Goal: Task Accomplishment & Management: Complete application form

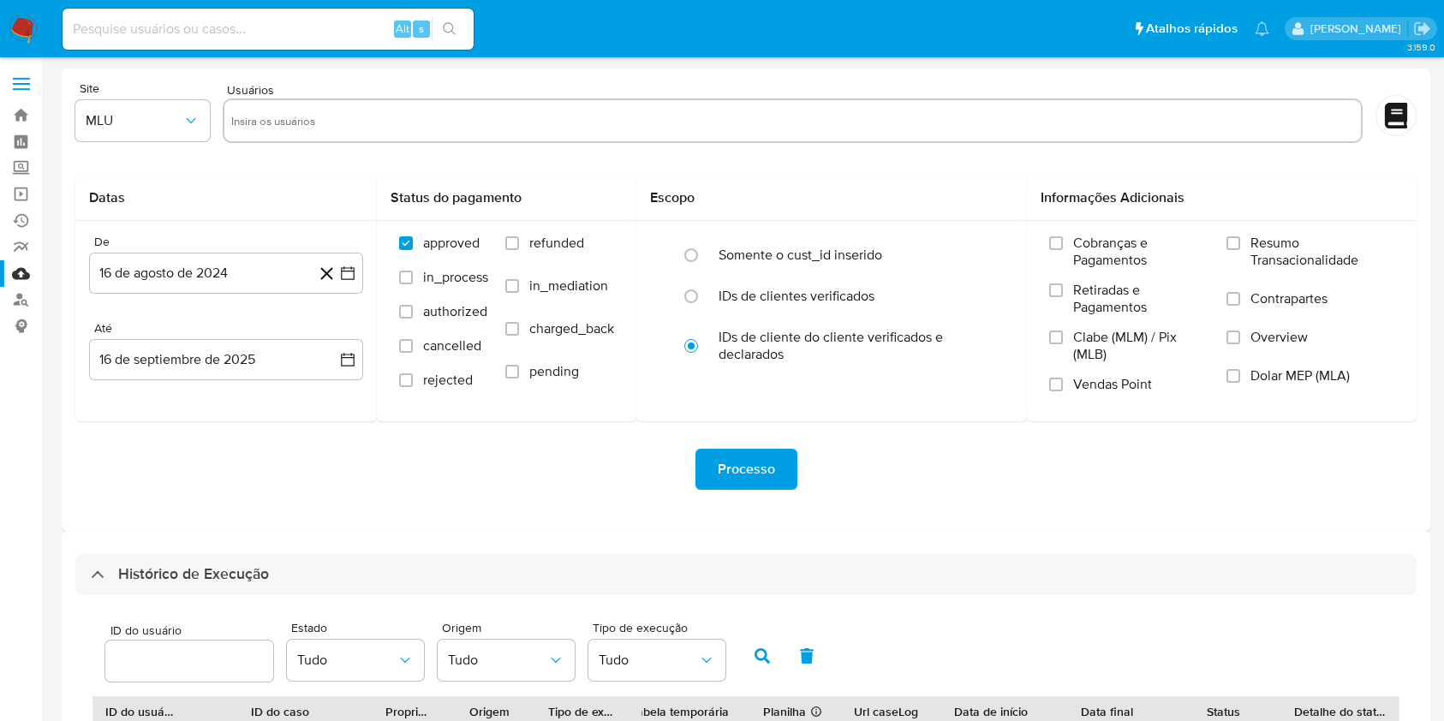
select select "10"
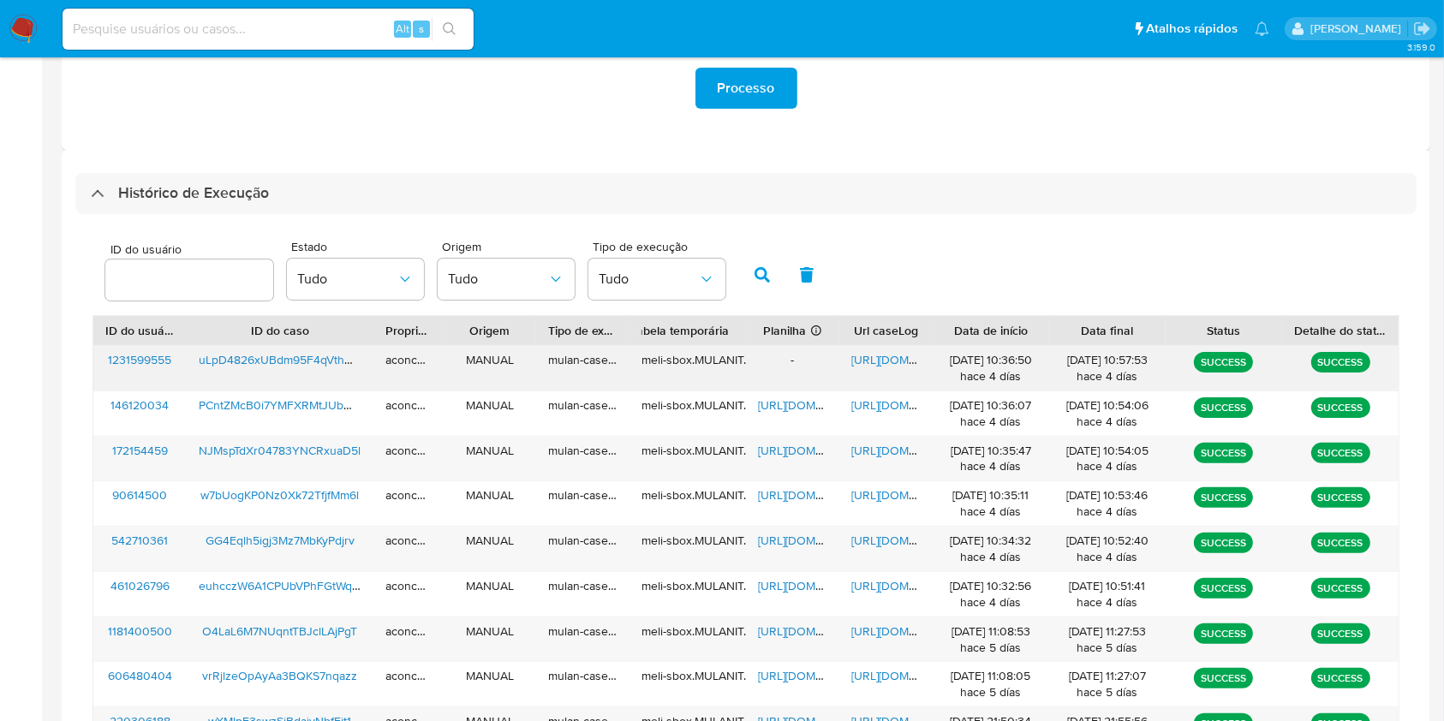
drag, startPoint x: 177, startPoint y: 358, endPoint x: 101, endPoint y: 360, distance: 76.3
click at [101, 360] on div "1231599555" at bounding box center [139, 368] width 93 height 45
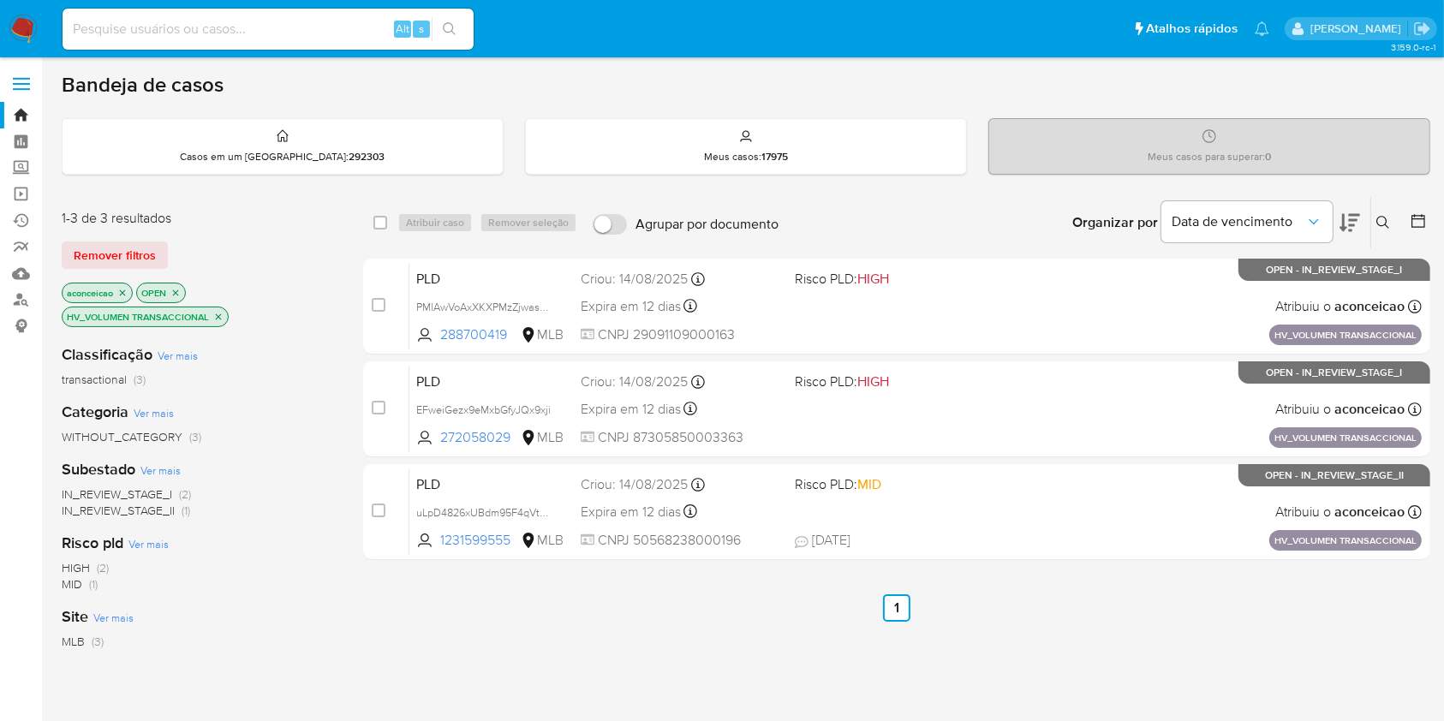
click at [1380, 211] on div "Insira a ID do usuário ou caso Procurar Remover filtros" at bounding box center [1384, 222] width 29 height 53
drag, startPoint x: 1382, startPoint y: 212, endPoint x: 1325, endPoint y: 243, distance: 64.8
click at [1382, 213] on button at bounding box center [1385, 222] width 28 height 21
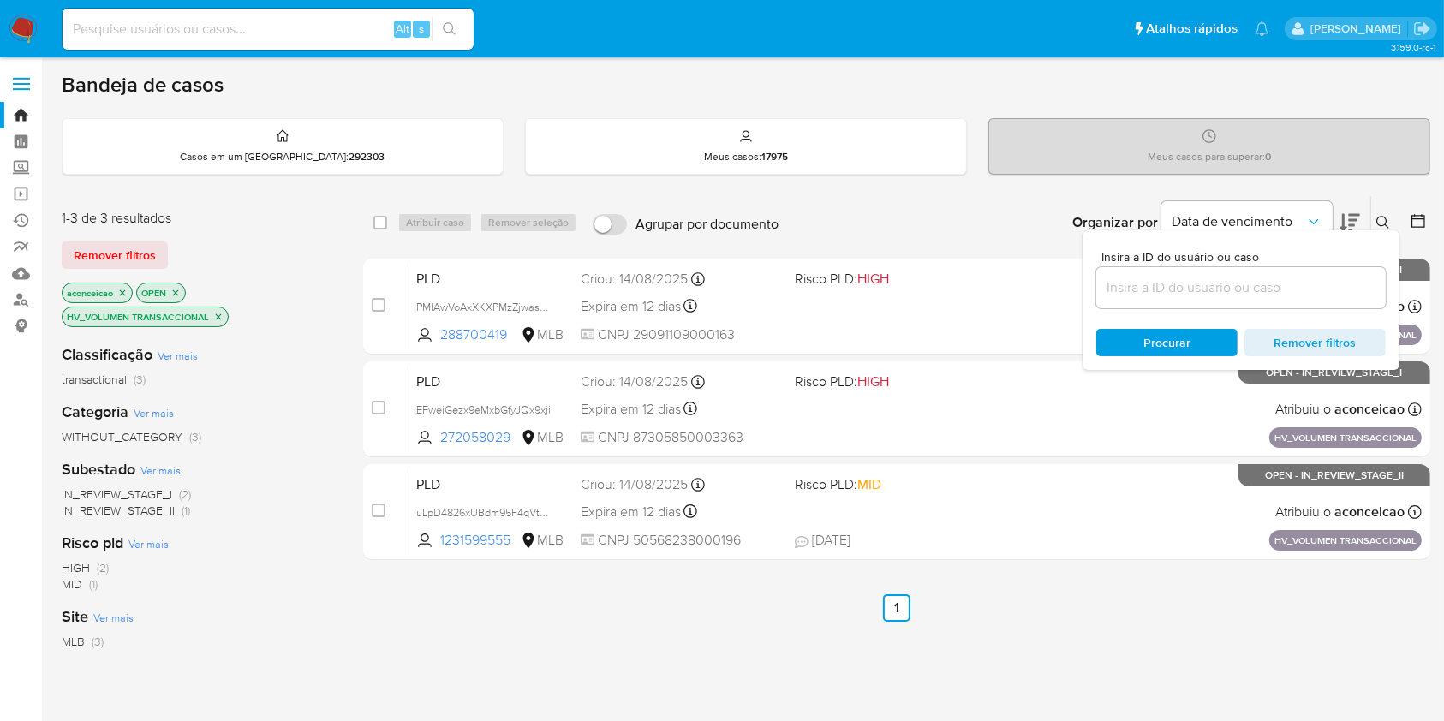
click at [1279, 298] on div at bounding box center [1241, 287] width 290 height 41
click at [1270, 285] on input at bounding box center [1241, 288] width 290 height 22
paste input "NJMspTdXr04783YNCRxuaD5l"
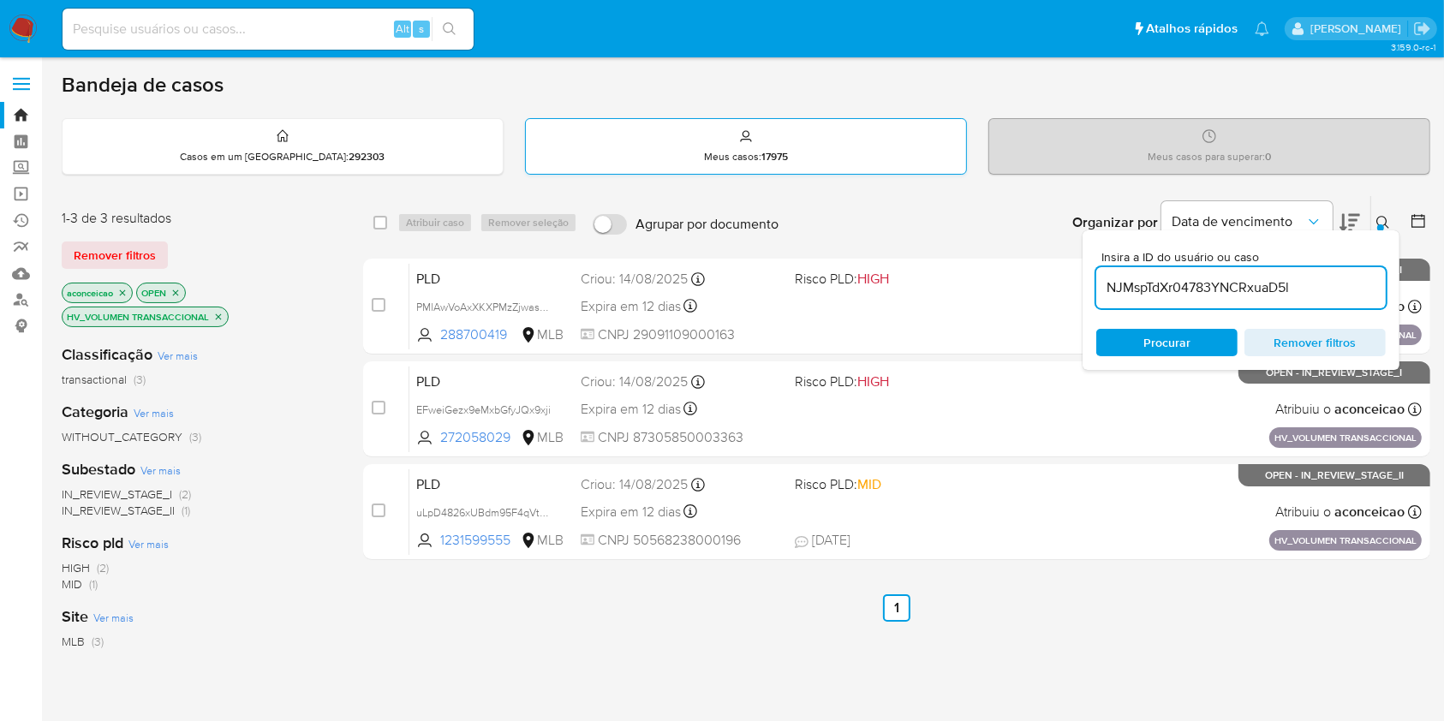
type input "NJMspTdXr04783YNCRxuaD5l"
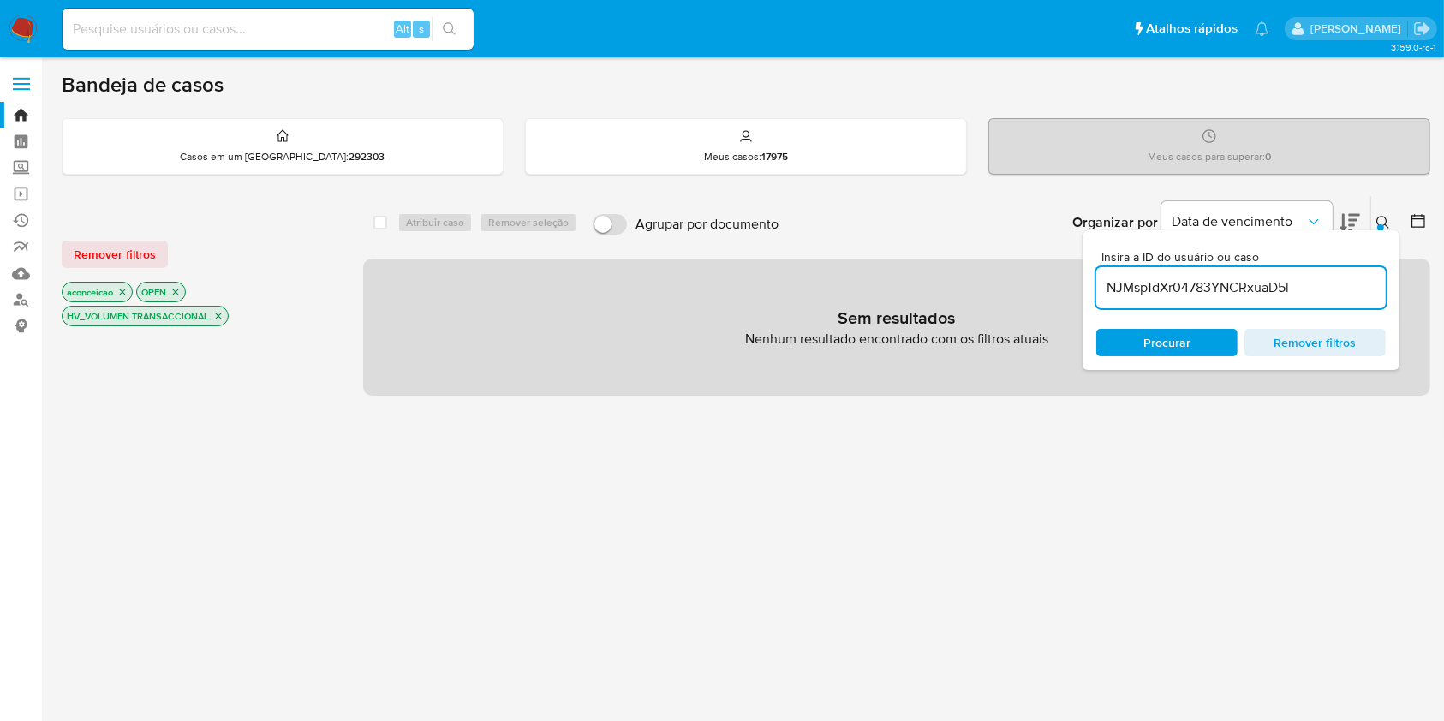
click at [222, 315] on icon "close-filter" at bounding box center [218, 316] width 10 height 10
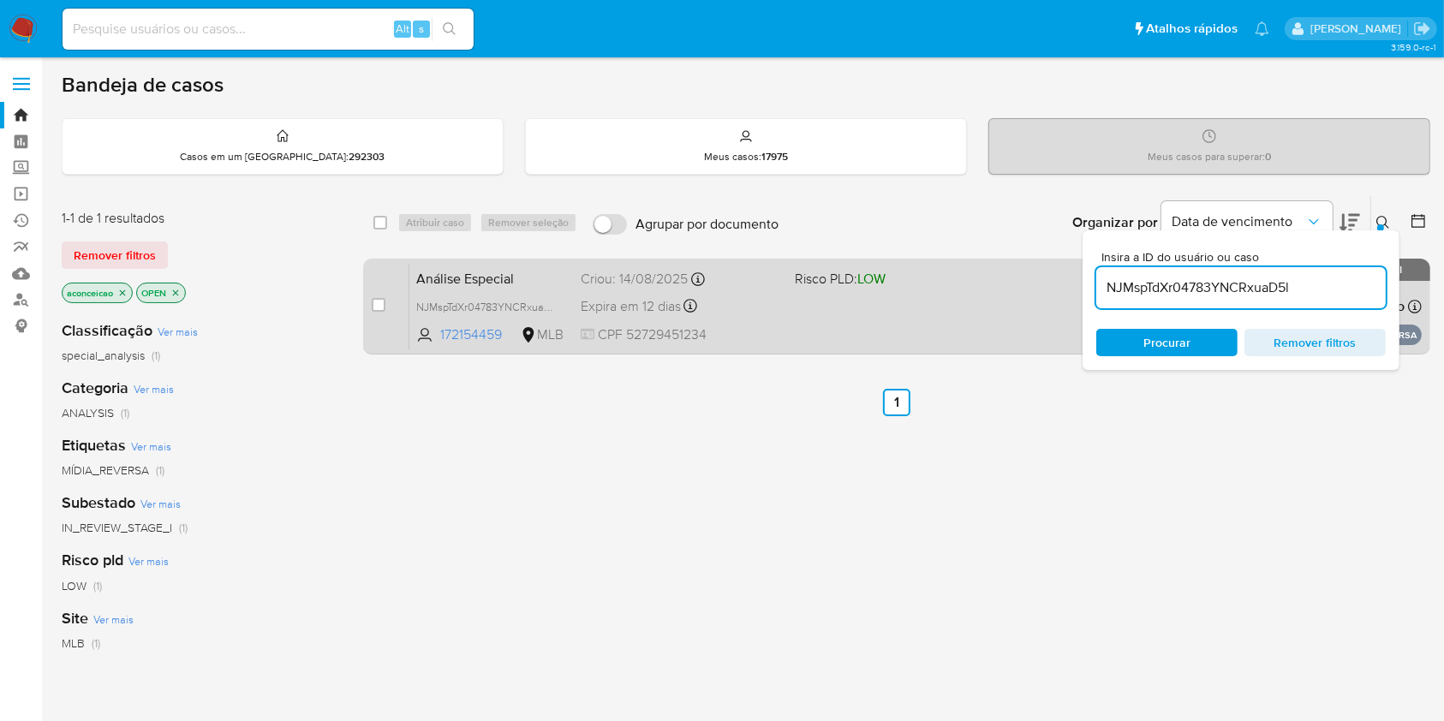
click at [793, 312] on div "Análise Especial NJMspTdXr04783YNCRxuaD5l 172154459 MLB Risco PLD: LOW Criou: 1…" at bounding box center [915, 306] width 1012 height 87
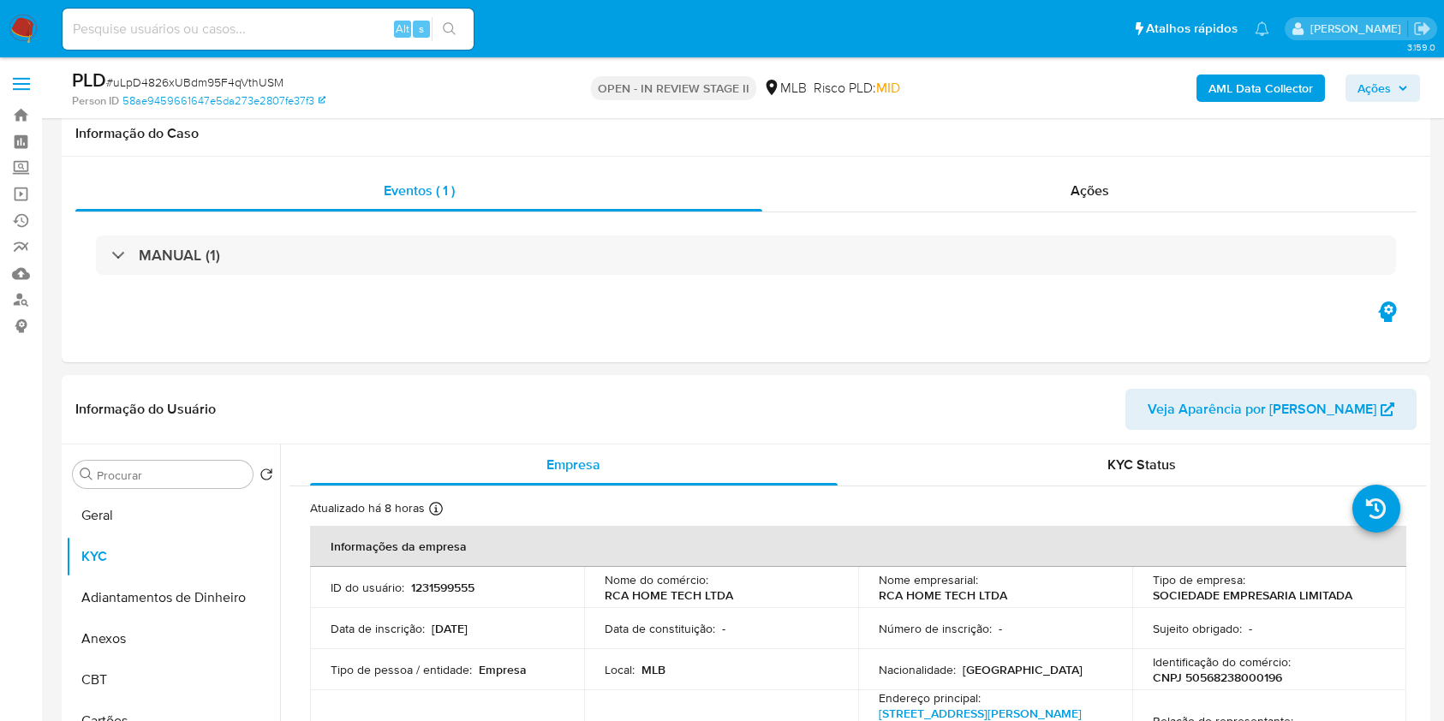
select select "10"
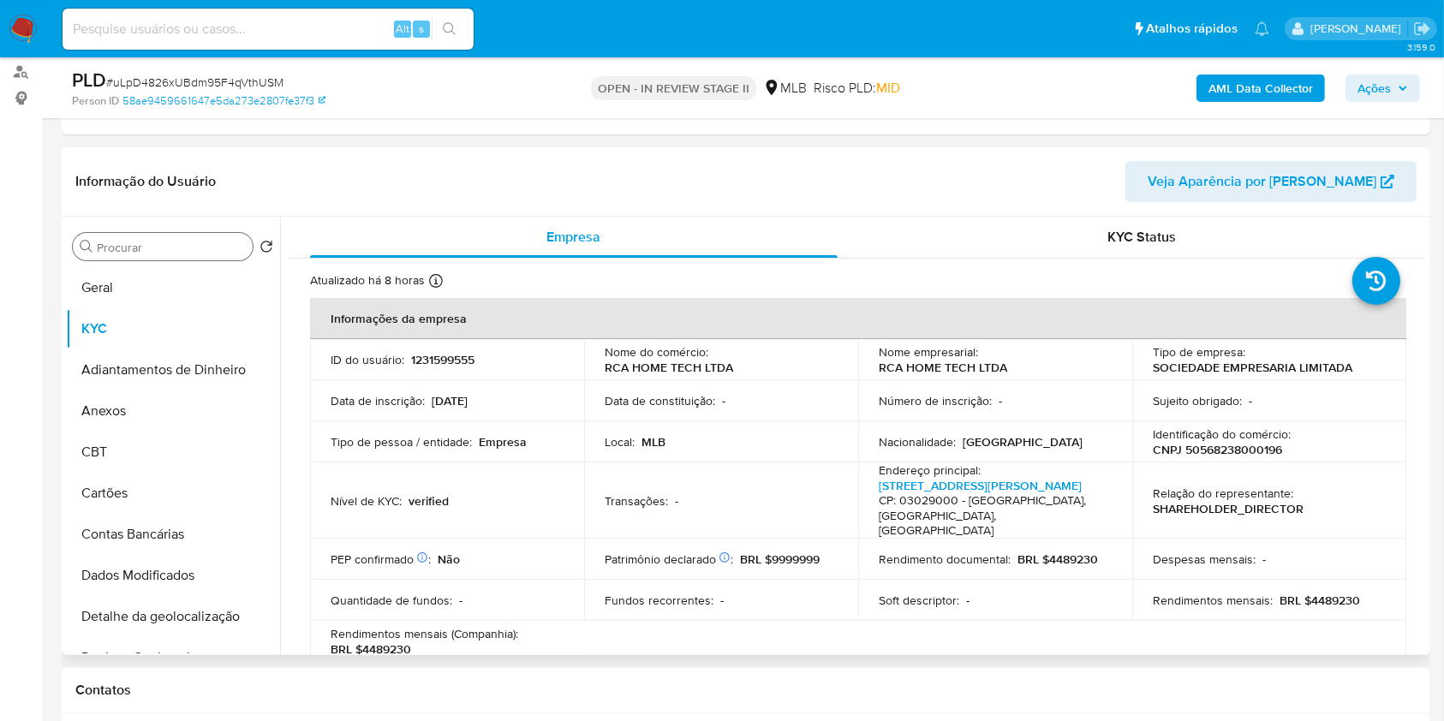
scroll to position [457, 0]
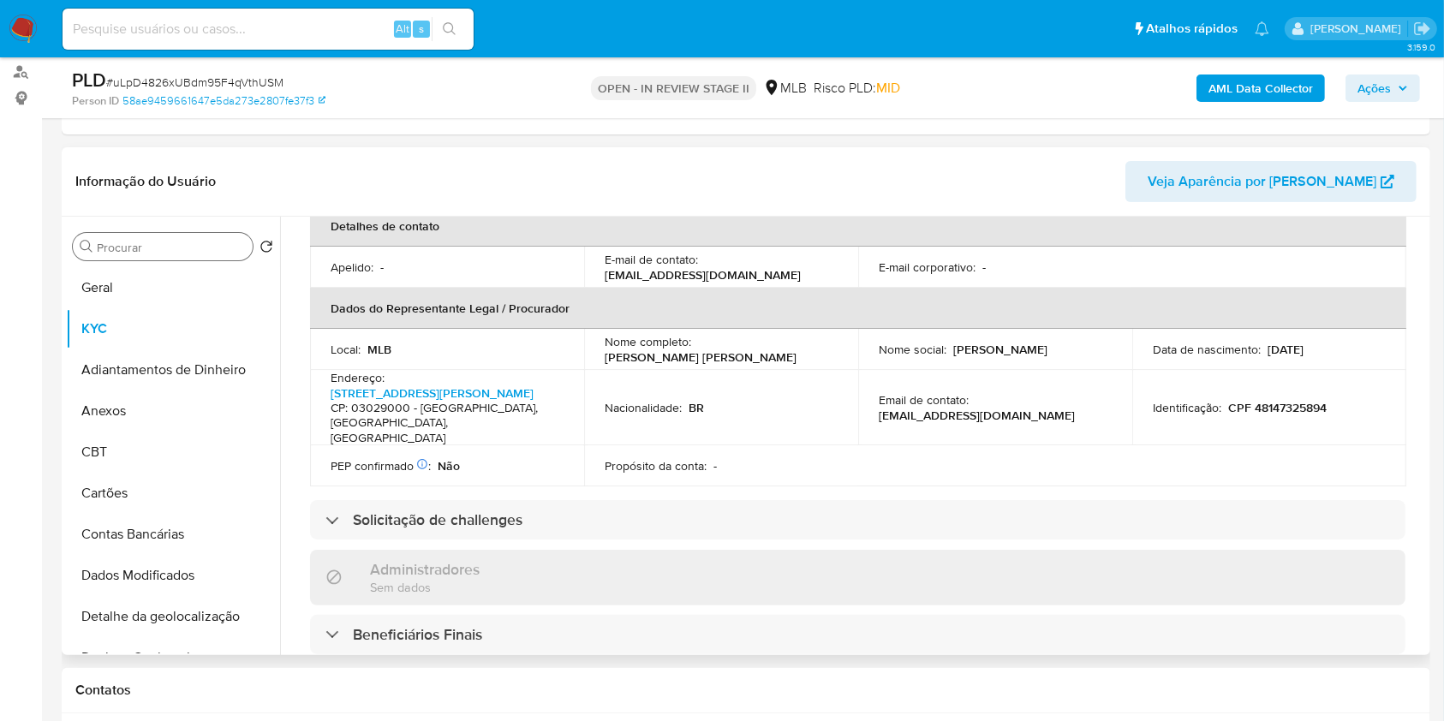
drag, startPoint x: 0, startPoint y: 0, endPoint x: 197, endPoint y: 240, distance: 310.4
click at [197, 240] on input "Procurar" at bounding box center [171, 247] width 149 height 15
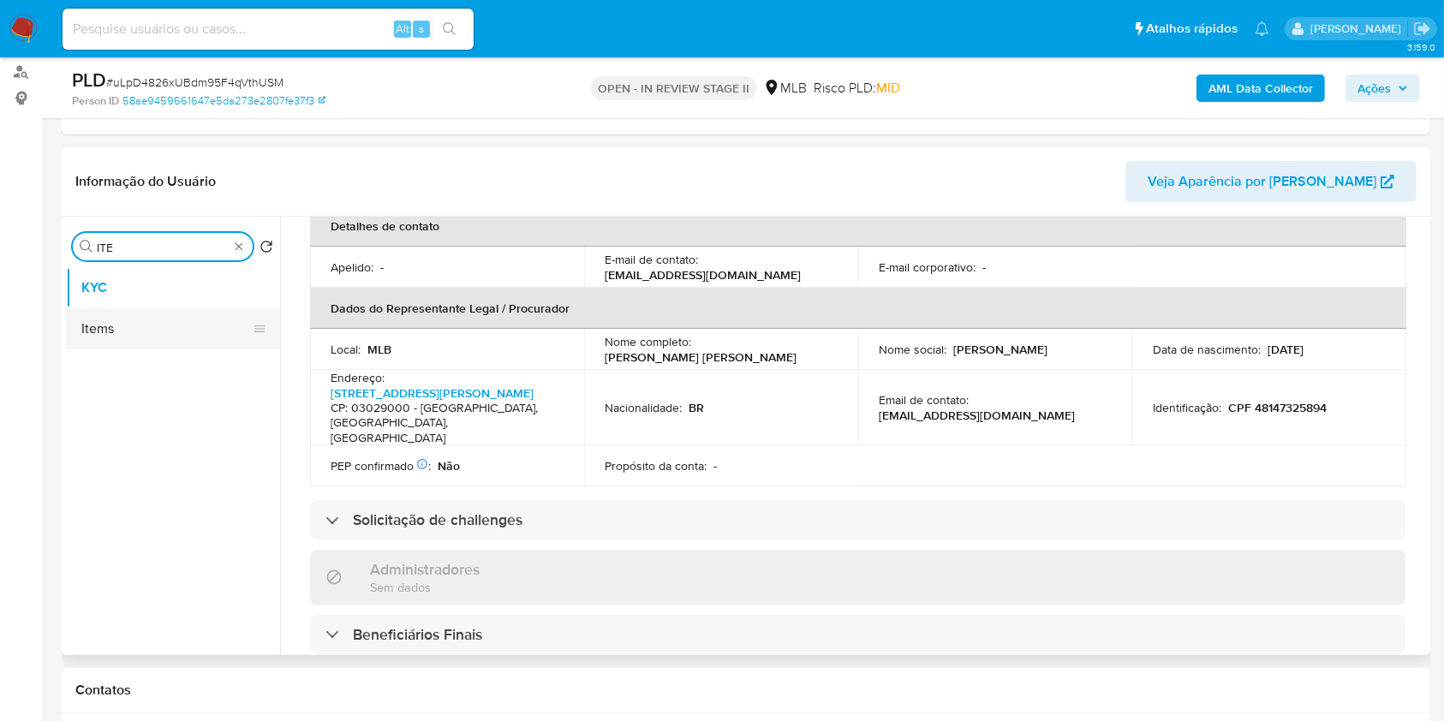
type input "ITE"
click at [202, 328] on button "Items" at bounding box center [166, 328] width 200 height 41
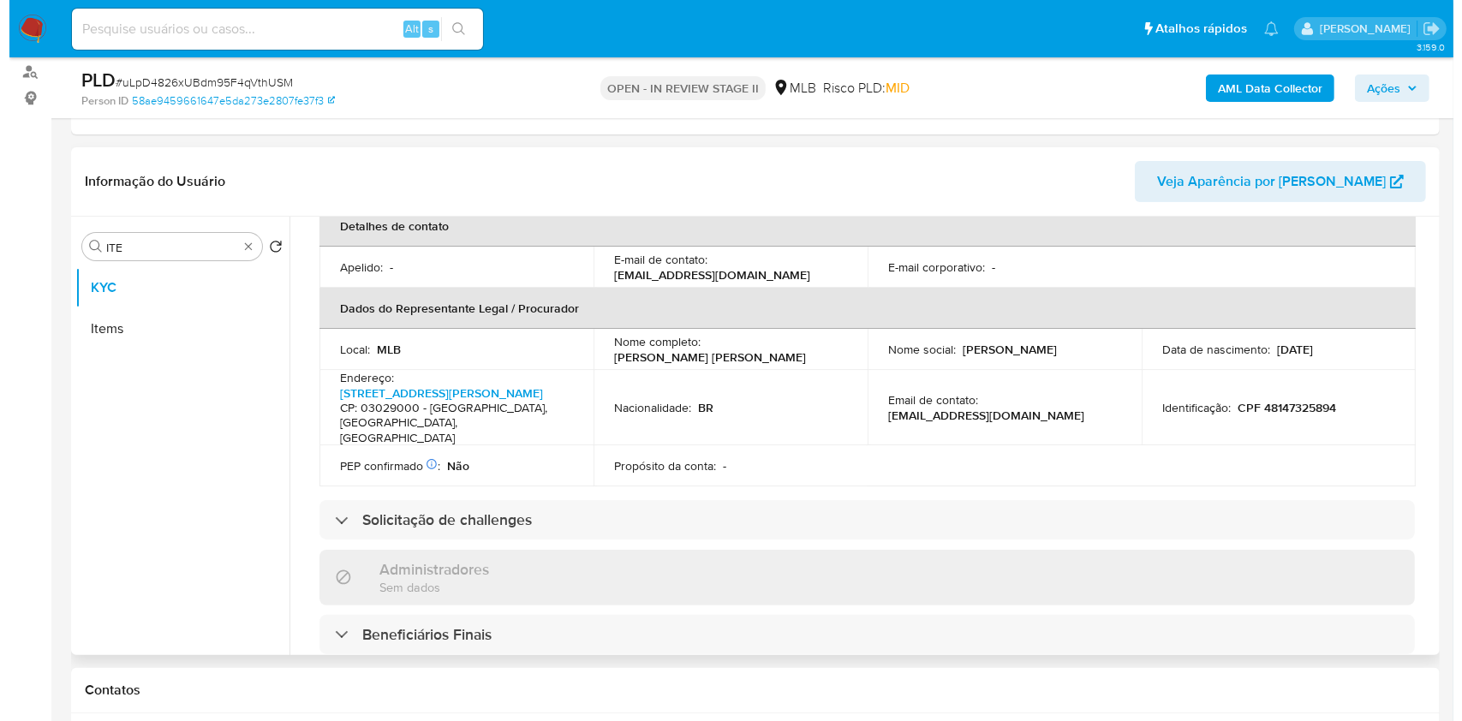
scroll to position [0, 0]
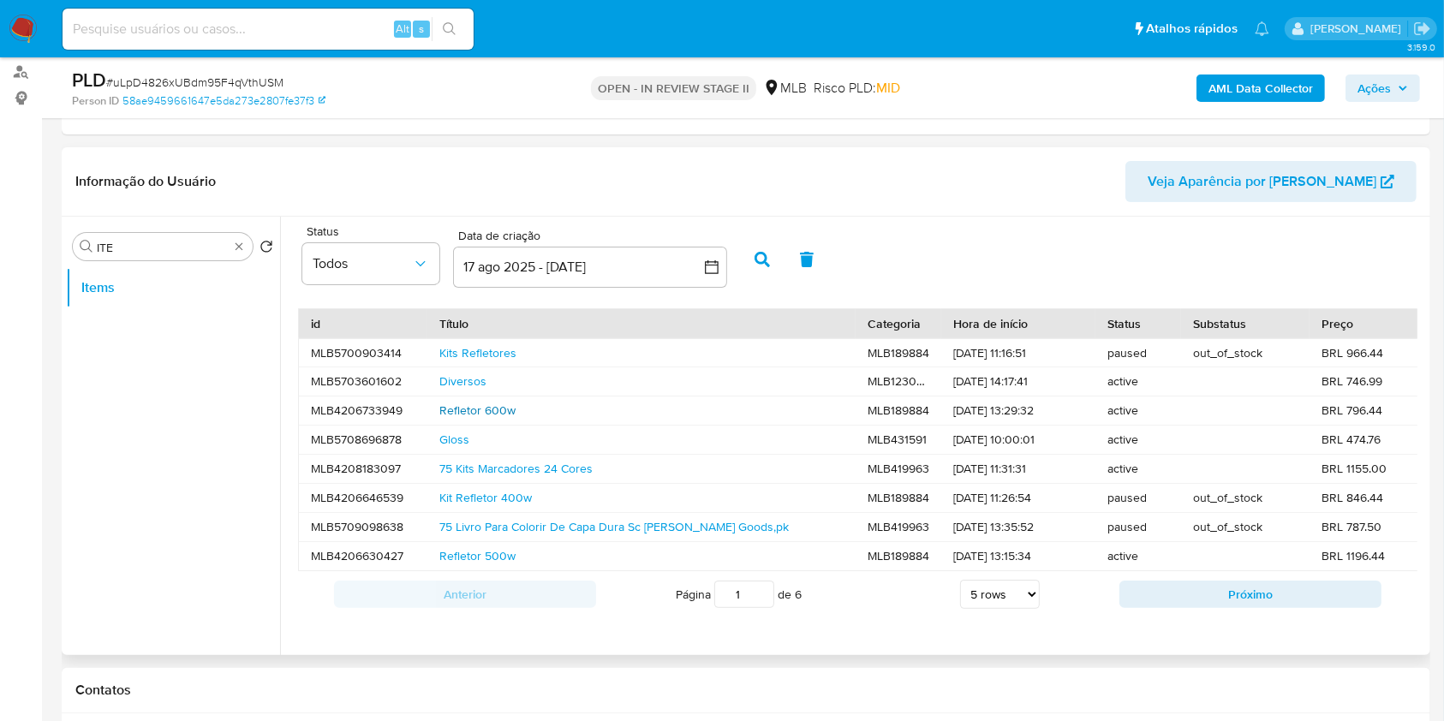
click at [489, 413] on link "Refletor 600w" at bounding box center [477, 410] width 76 height 17
click at [504, 352] on link "Kits Refletores" at bounding box center [477, 352] width 77 height 17
click at [508, 525] on link "75 Livro Para Colorir De Capa Dura Sc Bobbie Goods,pk" at bounding box center [613, 526] width 349 height 17
click at [501, 501] on link "Kit Refletor 400w" at bounding box center [485, 497] width 93 height 17
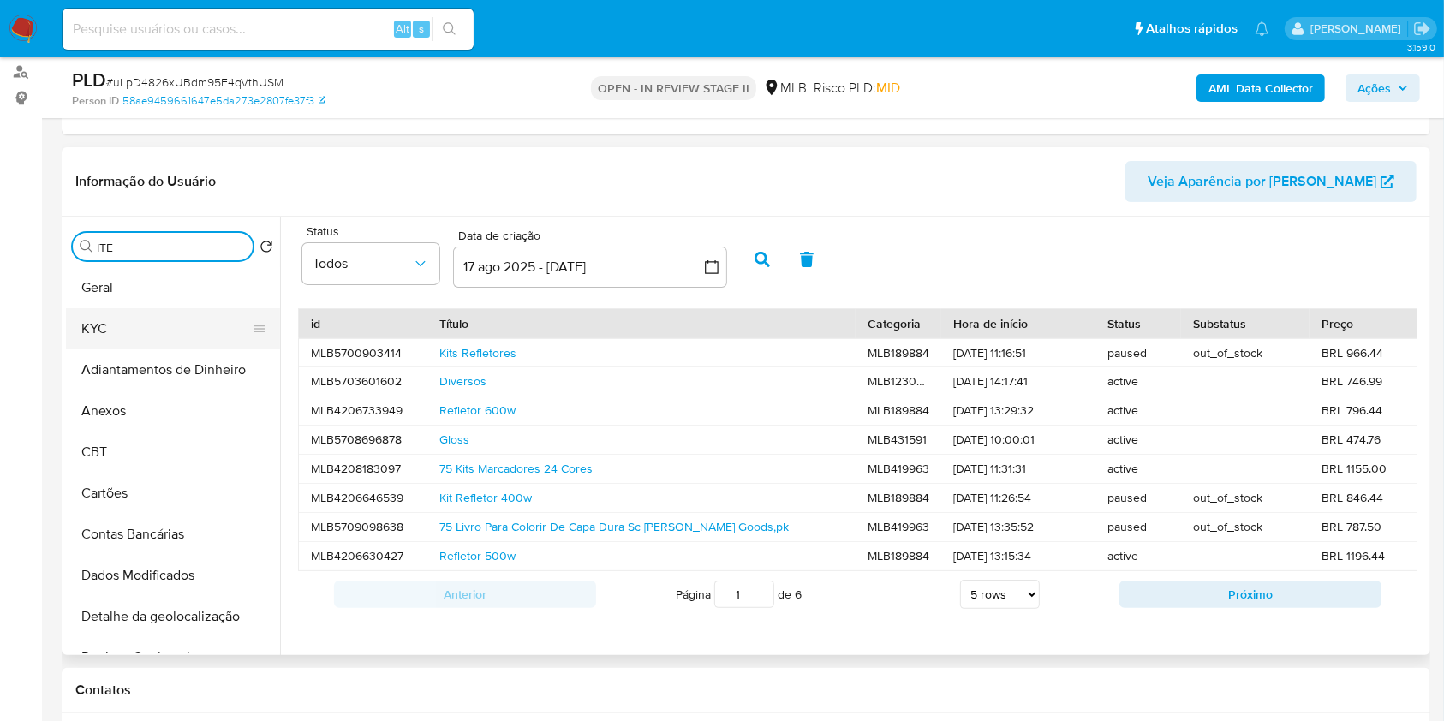
click at [183, 333] on button "KYC" at bounding box center [166, 328] width 200 height 41
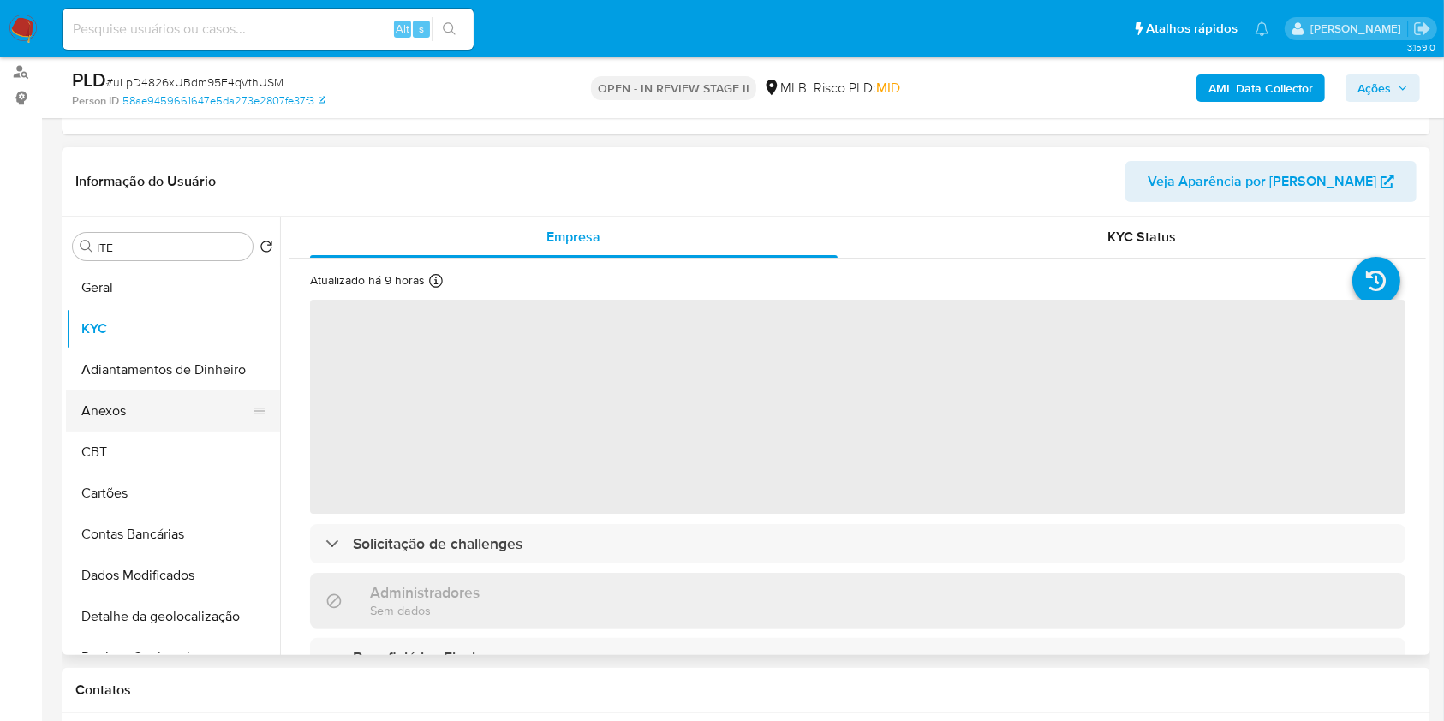
click at [204, 415] on button "Anexos" at bounding box center [166, 411] width 200 height 41
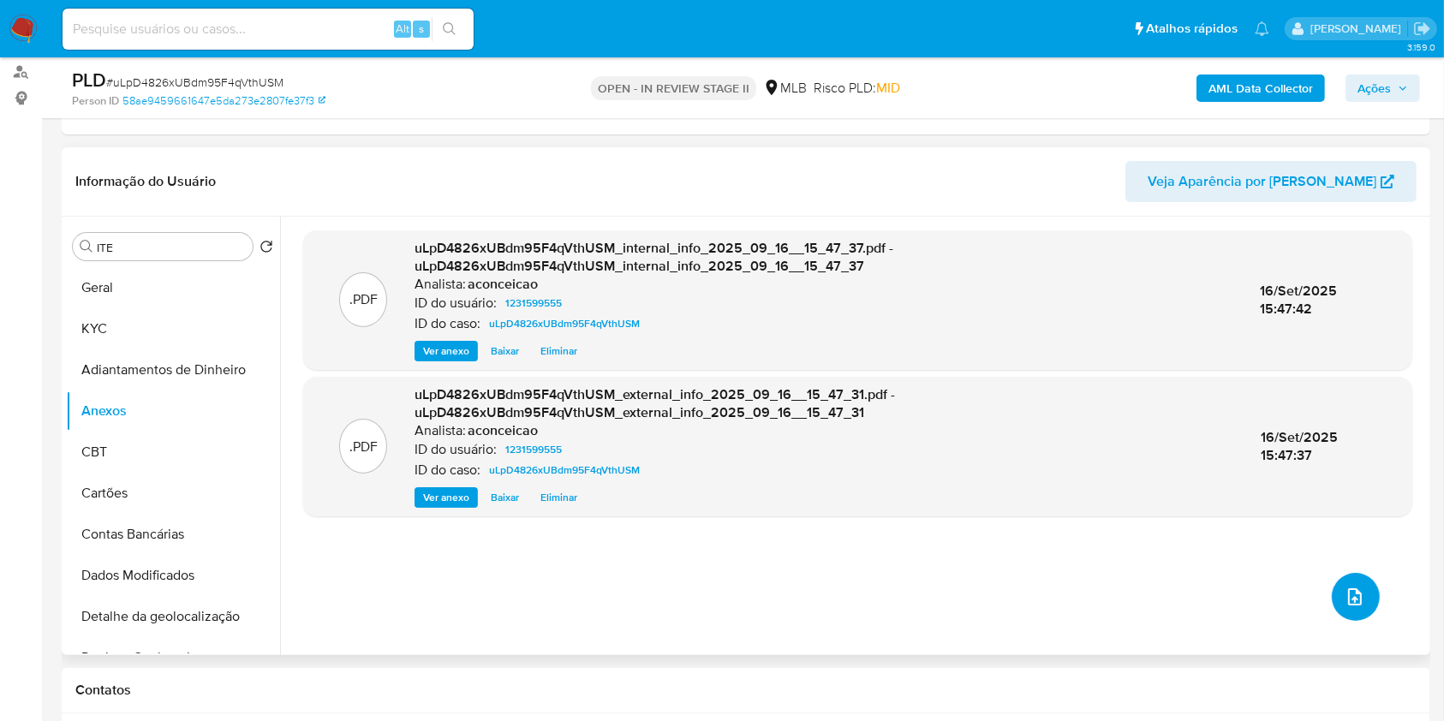
click at [1361, 600] on button "upload-file" at bounding box center [1356, 597] width 48 height 48
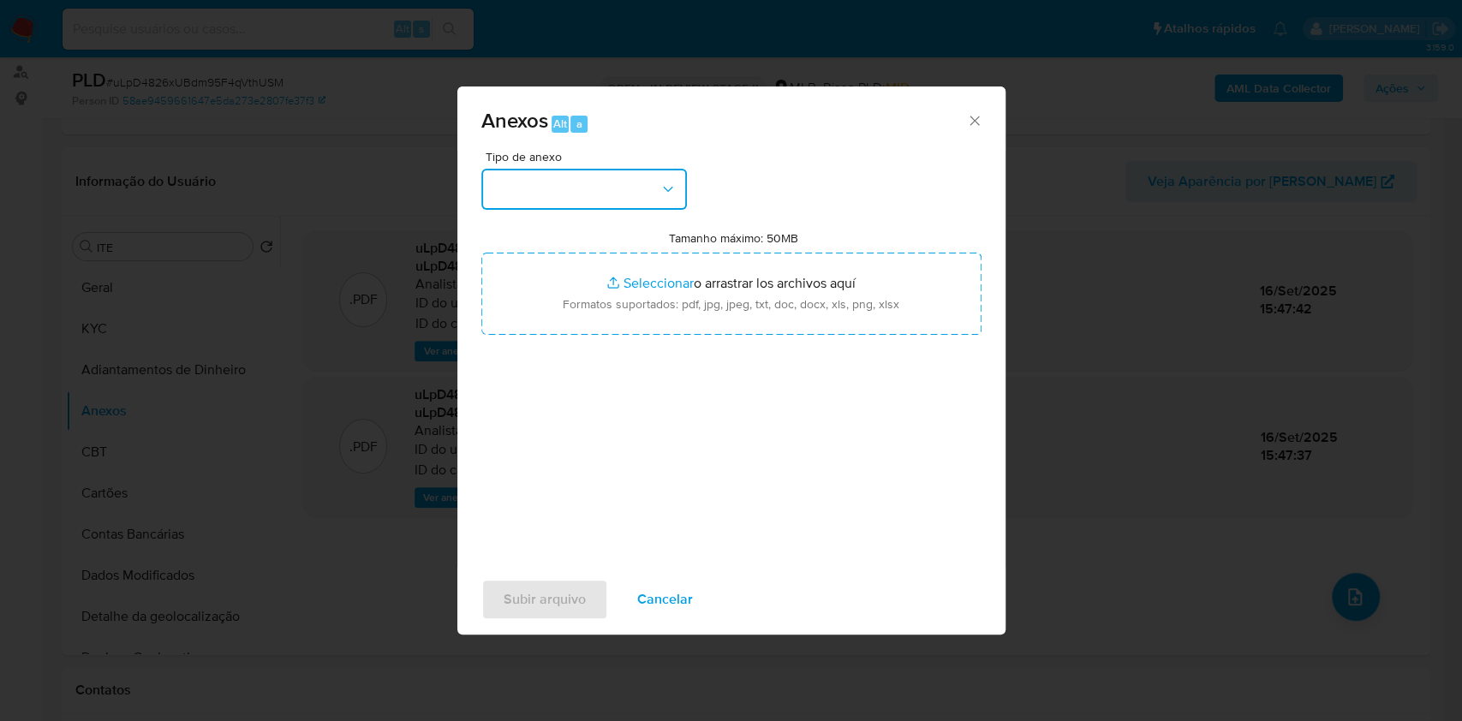
drag, startPoint x: 629, startPoint y: 183, endPoint x: 631, endPoint y: 212, distance: 28.4
click at [629, 185] on button "button" at bounding box center [584, 189] width 206 height 41
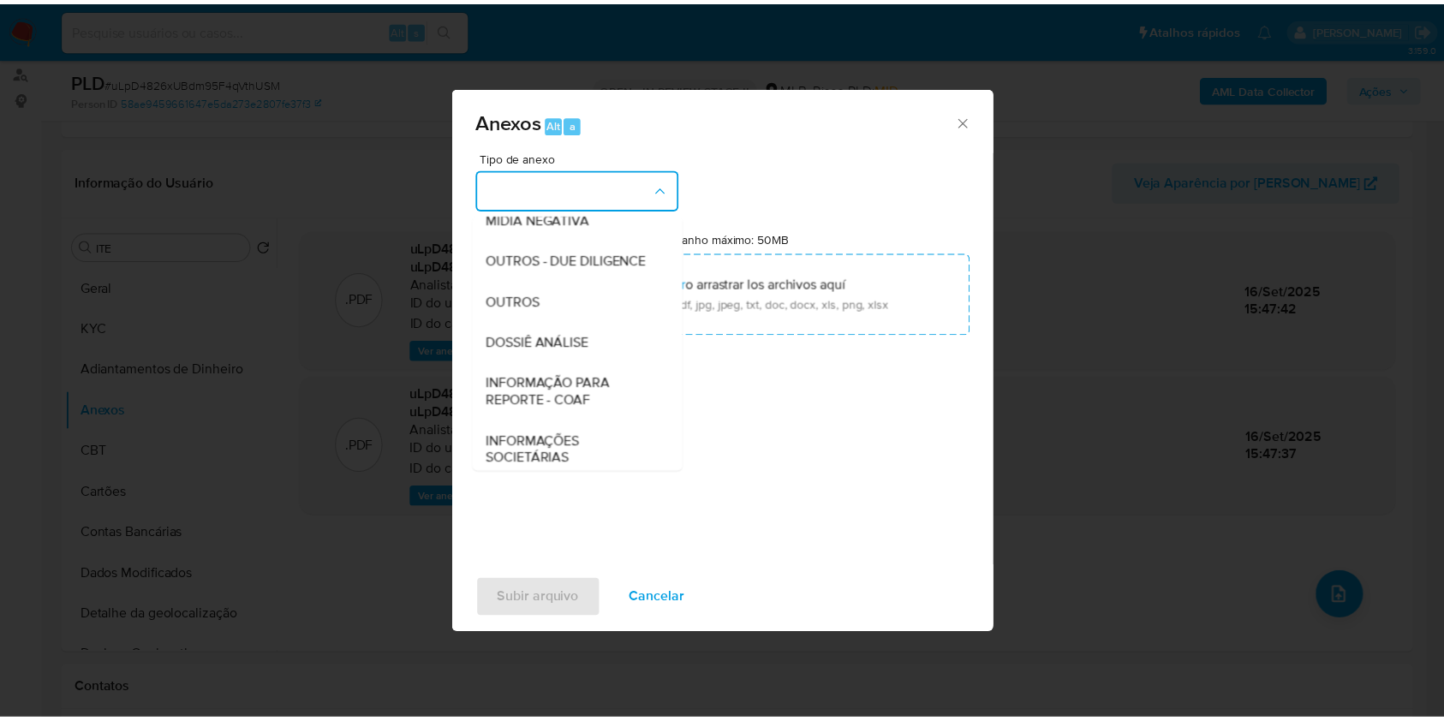
scroll to position [228, 0]
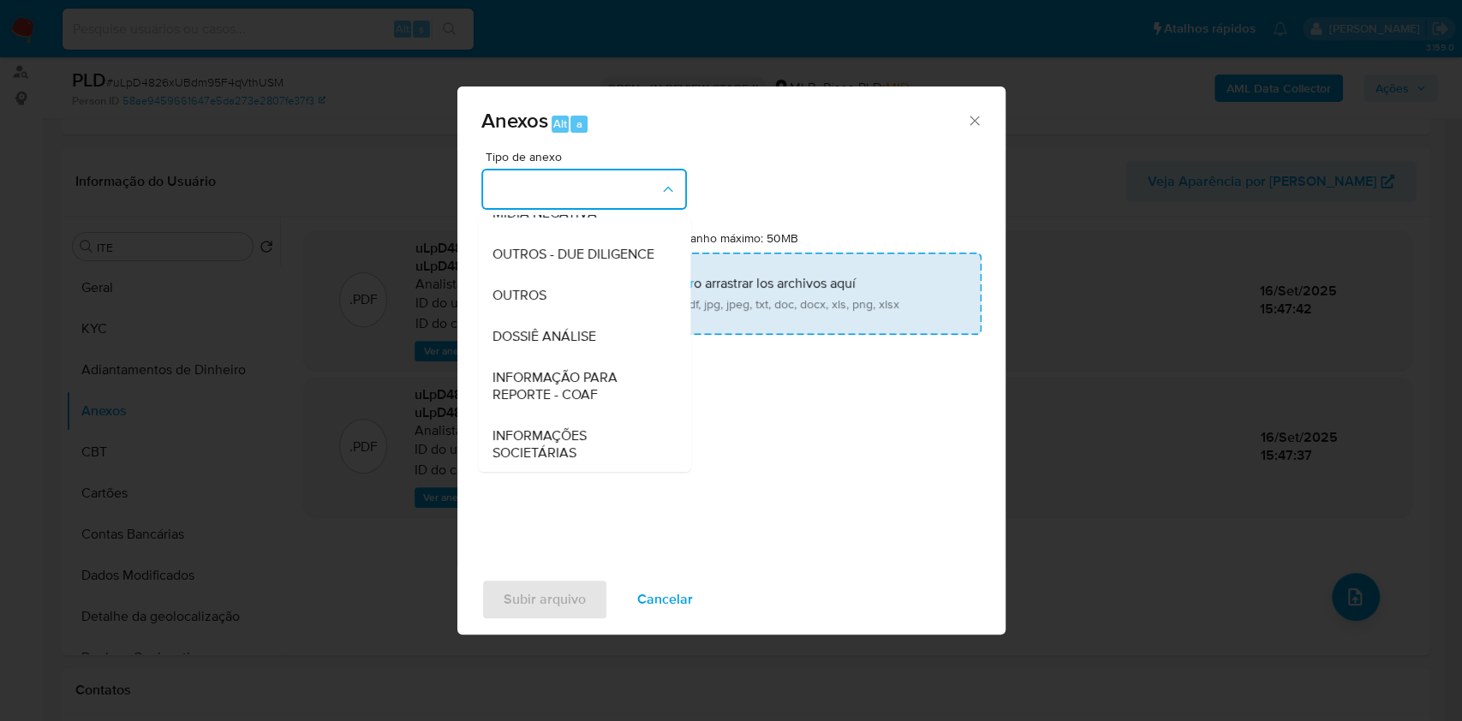
drag, startPoint x: 536, startPoint y: 324, endPoint x: 682, endPoint y: 296, distance: 148.2
click at [539, 304] on span "OUTROS" at bounding box center [519, 295] width 54 height 17
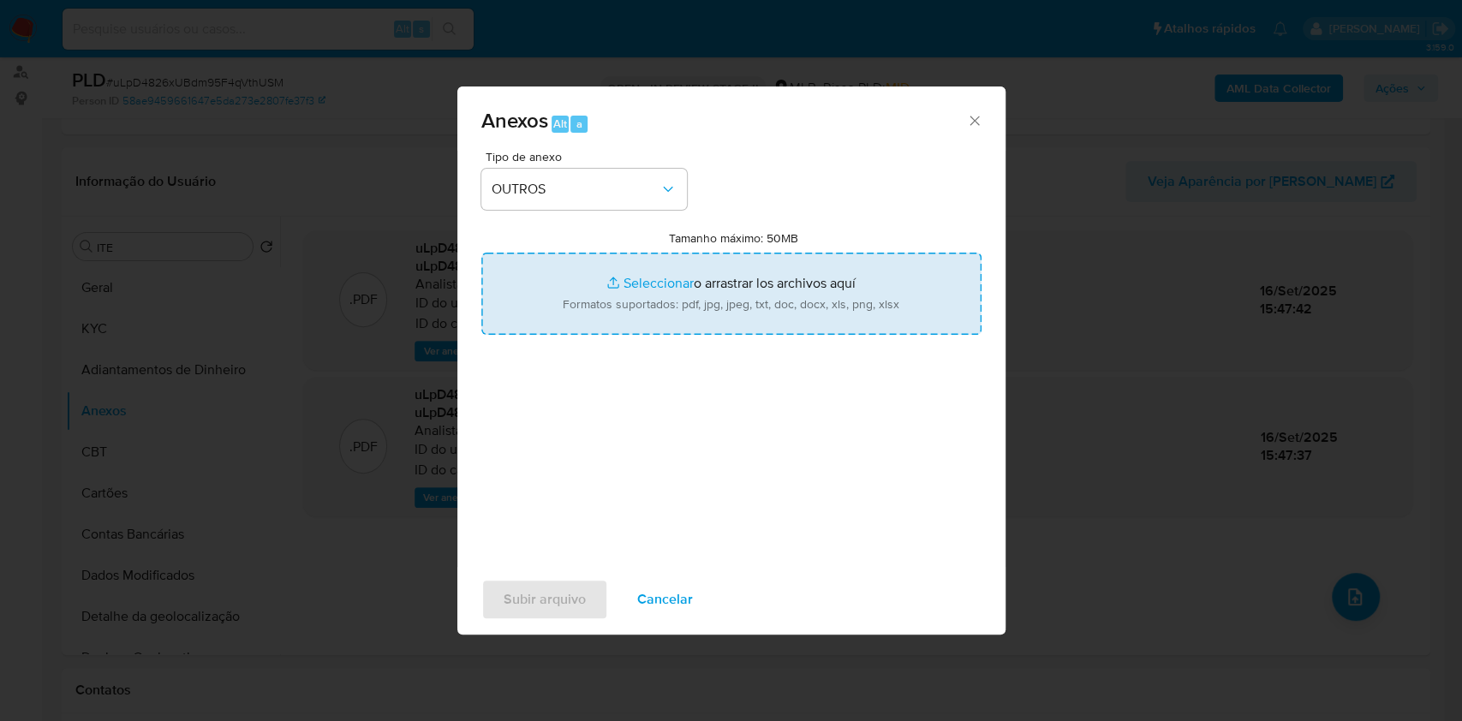
type input "C:\fakepath\Declinio - CNPJ 50568238000196 - RCA HOME TECH LTDA.pdf"
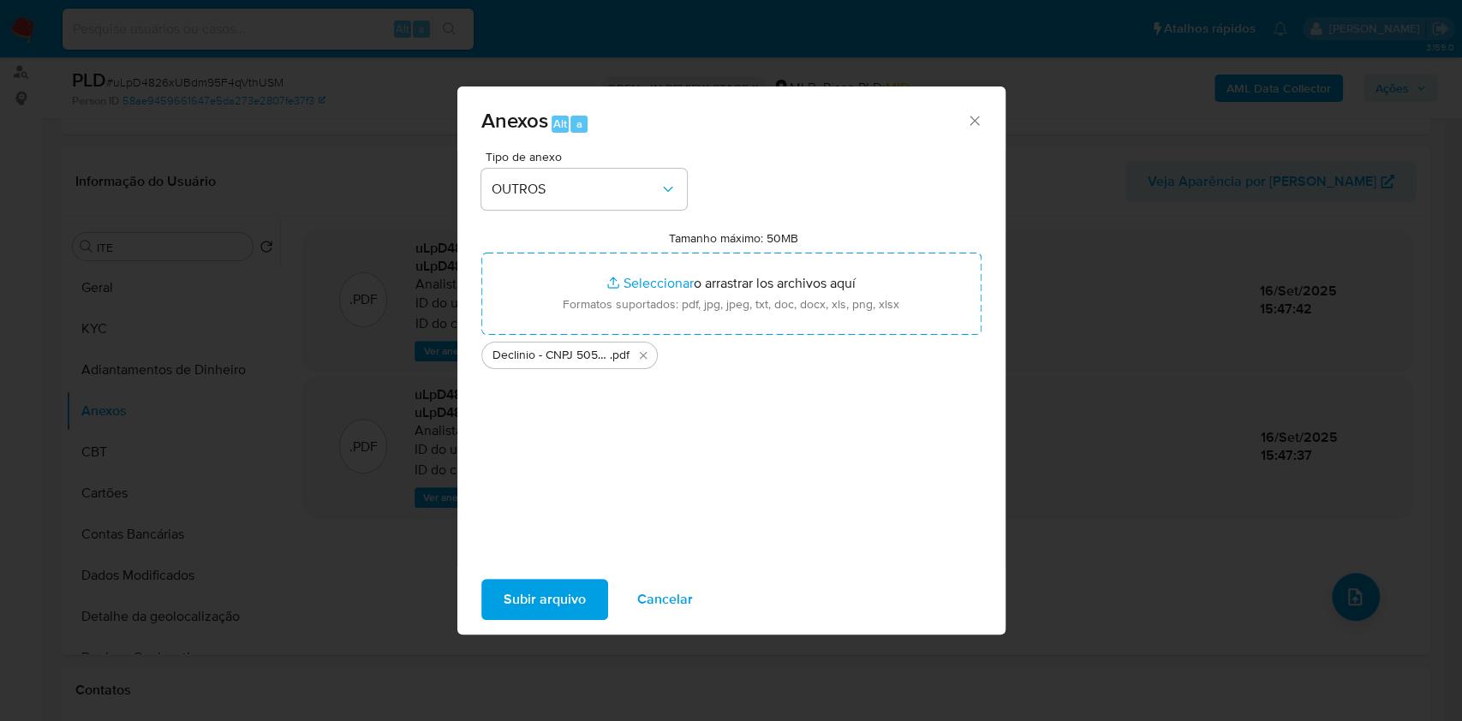
click at [537, 603] on span "Subir arquivo" at bounding box center [545, 600] width 82 height 38
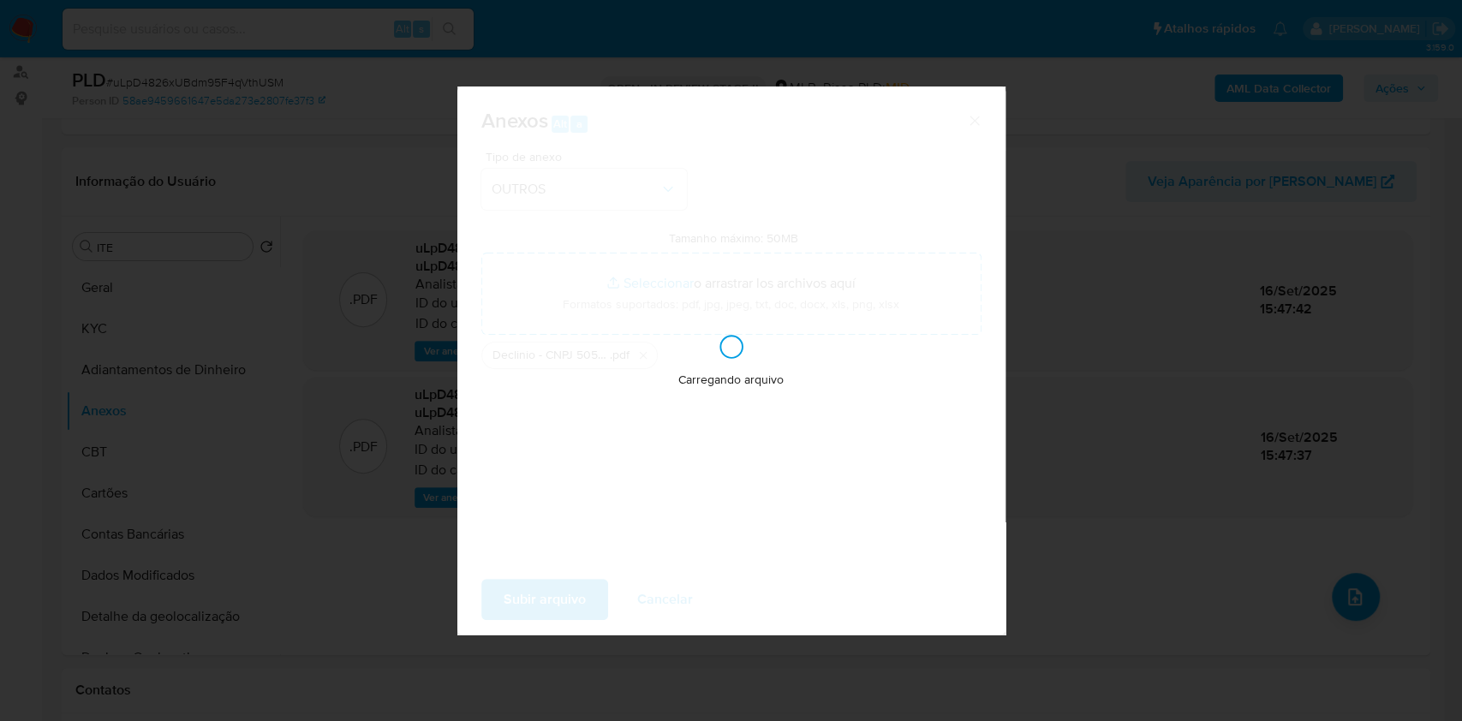
click at [1216, 369] on div "Anexos Alt a Tipo de anexo OUTROS Tamanho máximo: 50MB Seleccionar archivos Sel…" at bounding box center [731, 360] width 1462 height 721
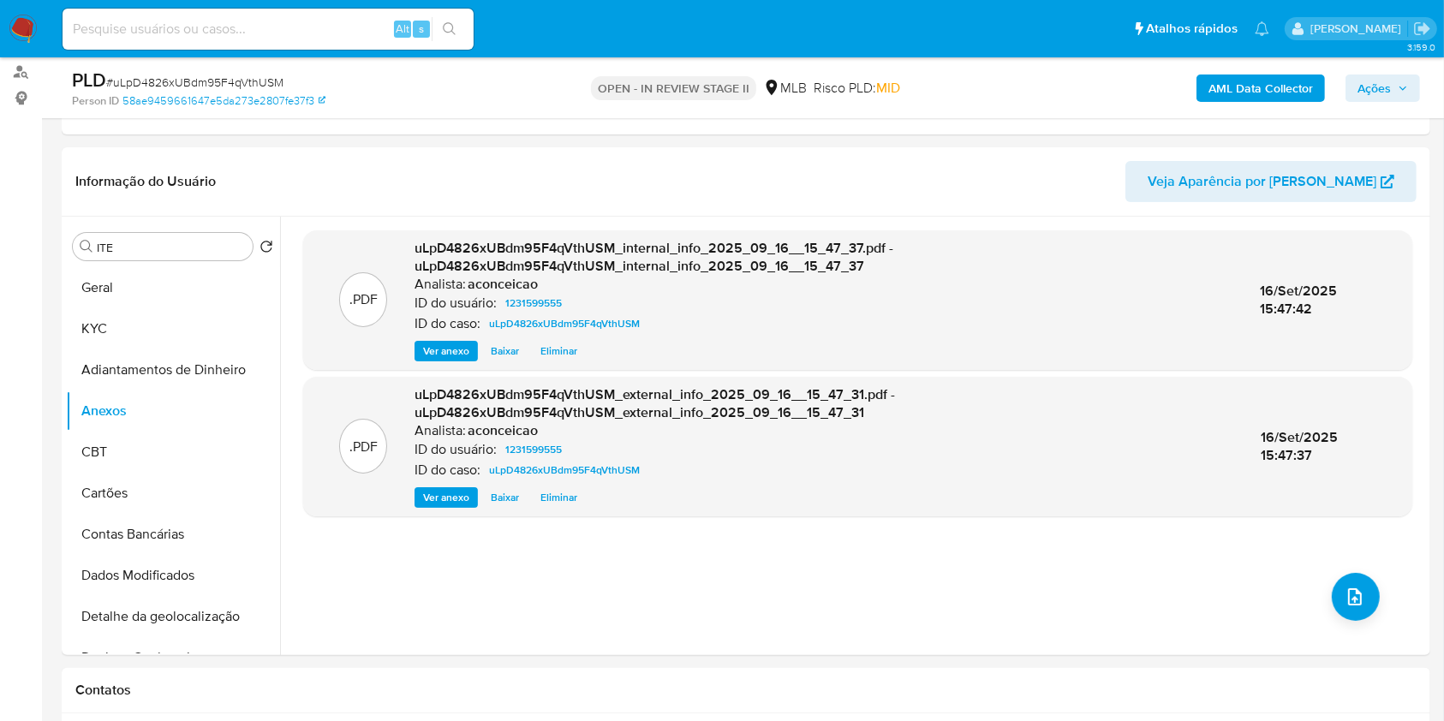
click at [1360, 97] on span "Ações" at bounding box center [1374, 88] width 33 height 27
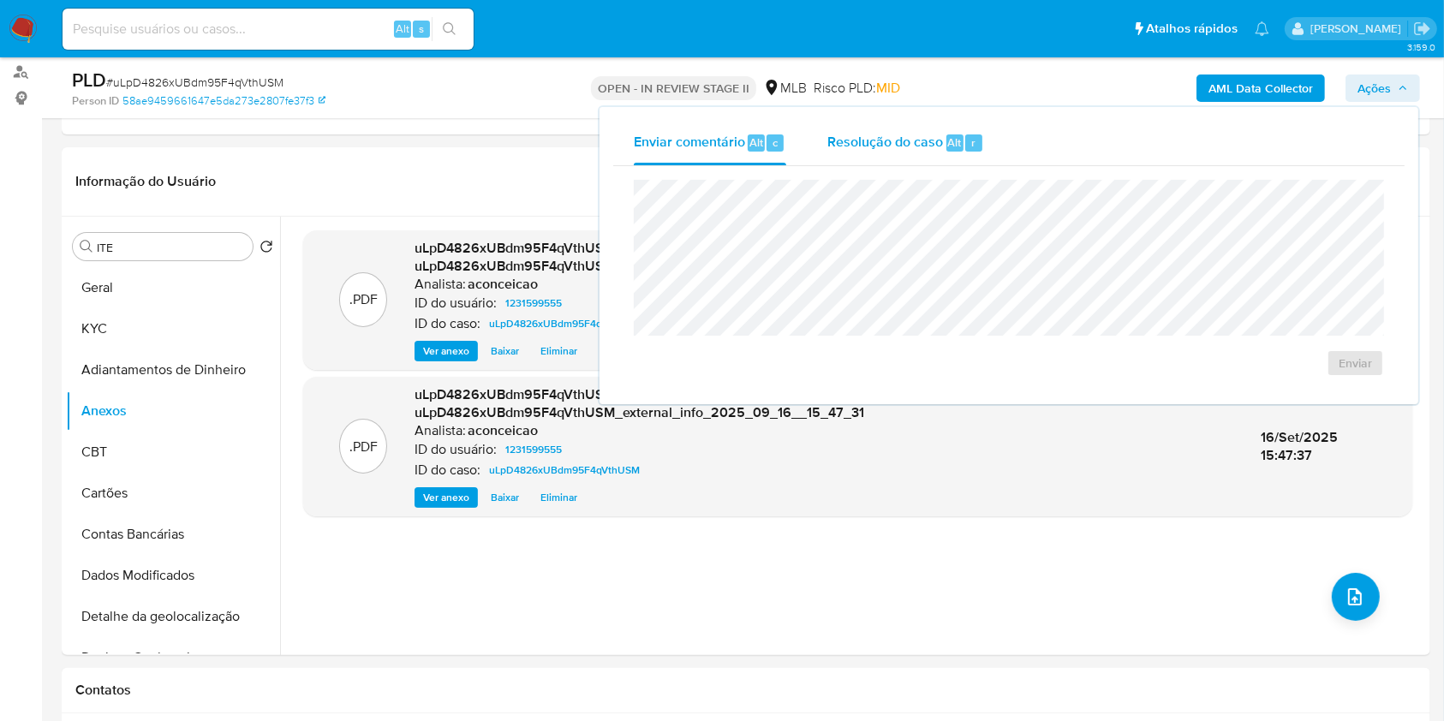
click at [863, 140] on span "Resolução do caso" at bounding box center [885, 142] width 116 height 20
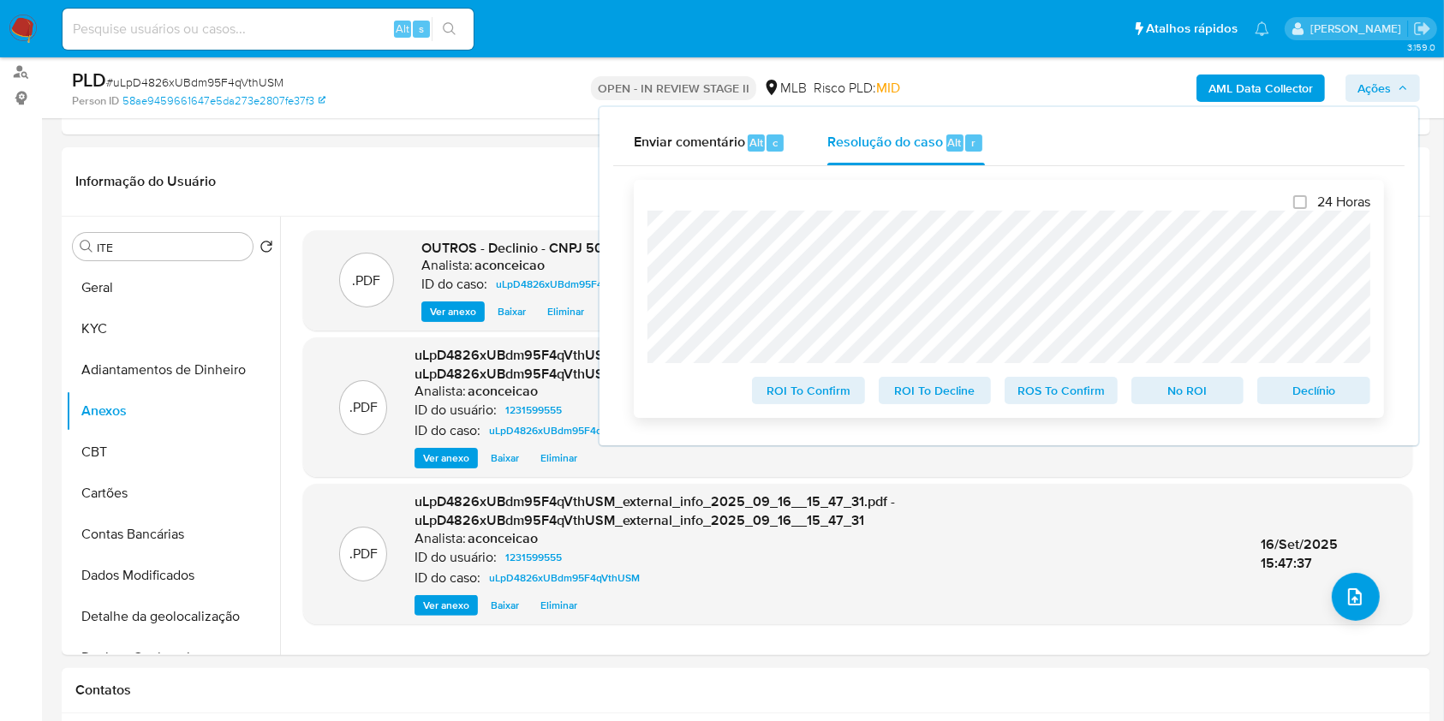
click at [1319, 401] on span "Declínio" at bounding box center [1313, 391] width 89 height 24
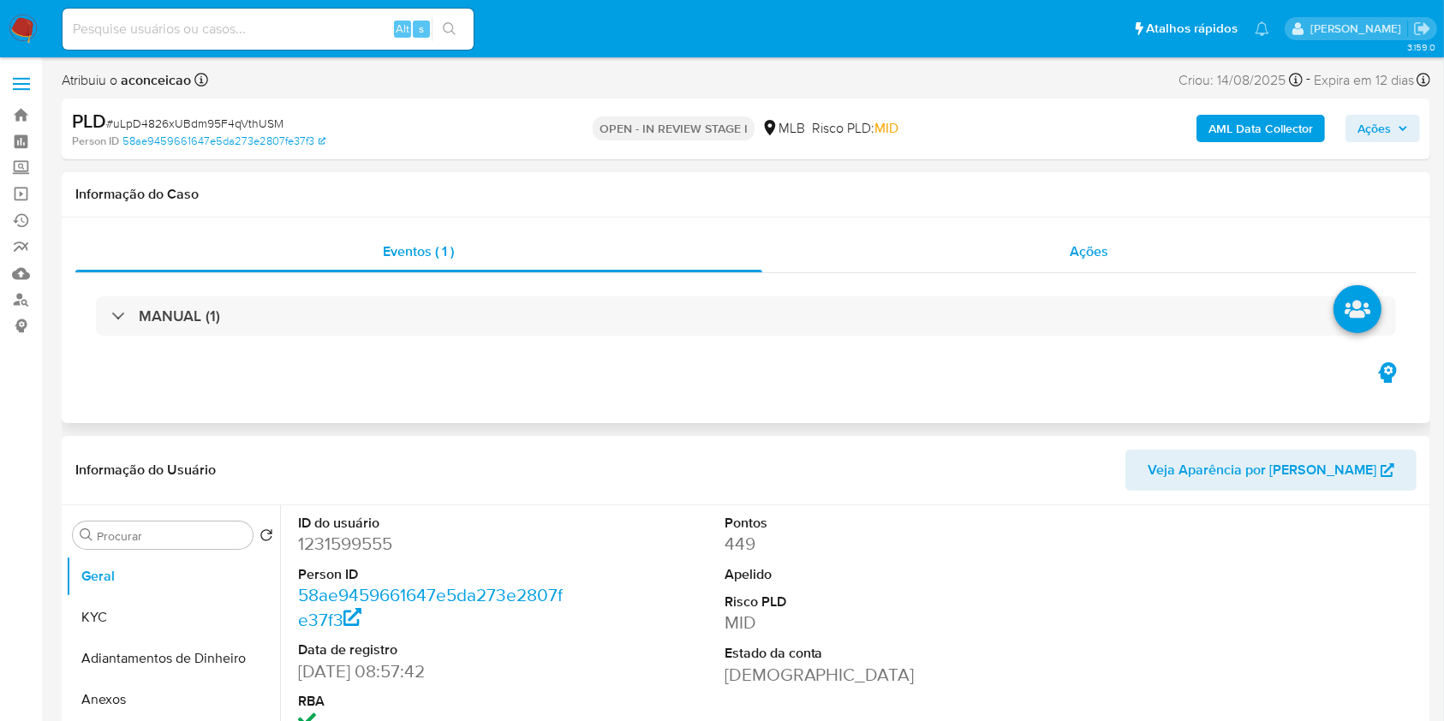
select select "10"
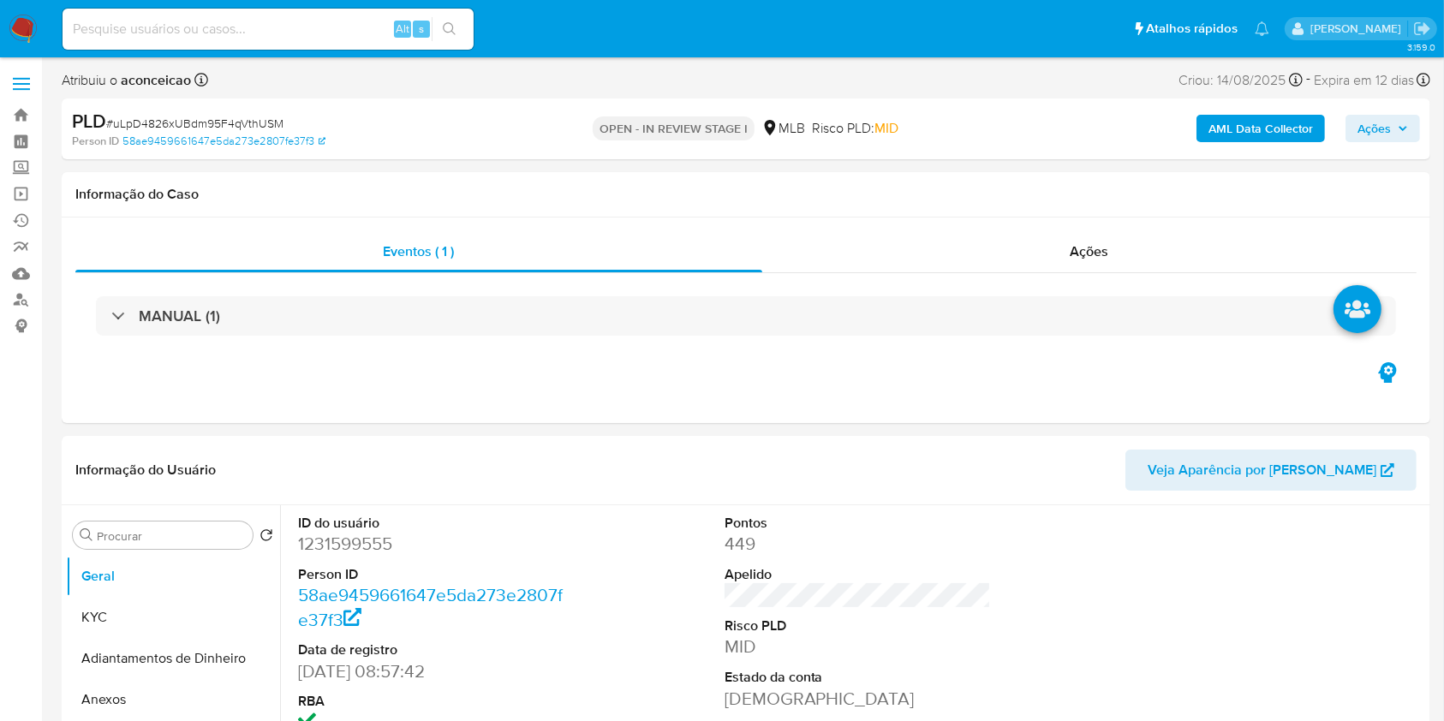
click at [1366, 136] on span "Ações" at bounding box center [1374, 128] width 33 height 27
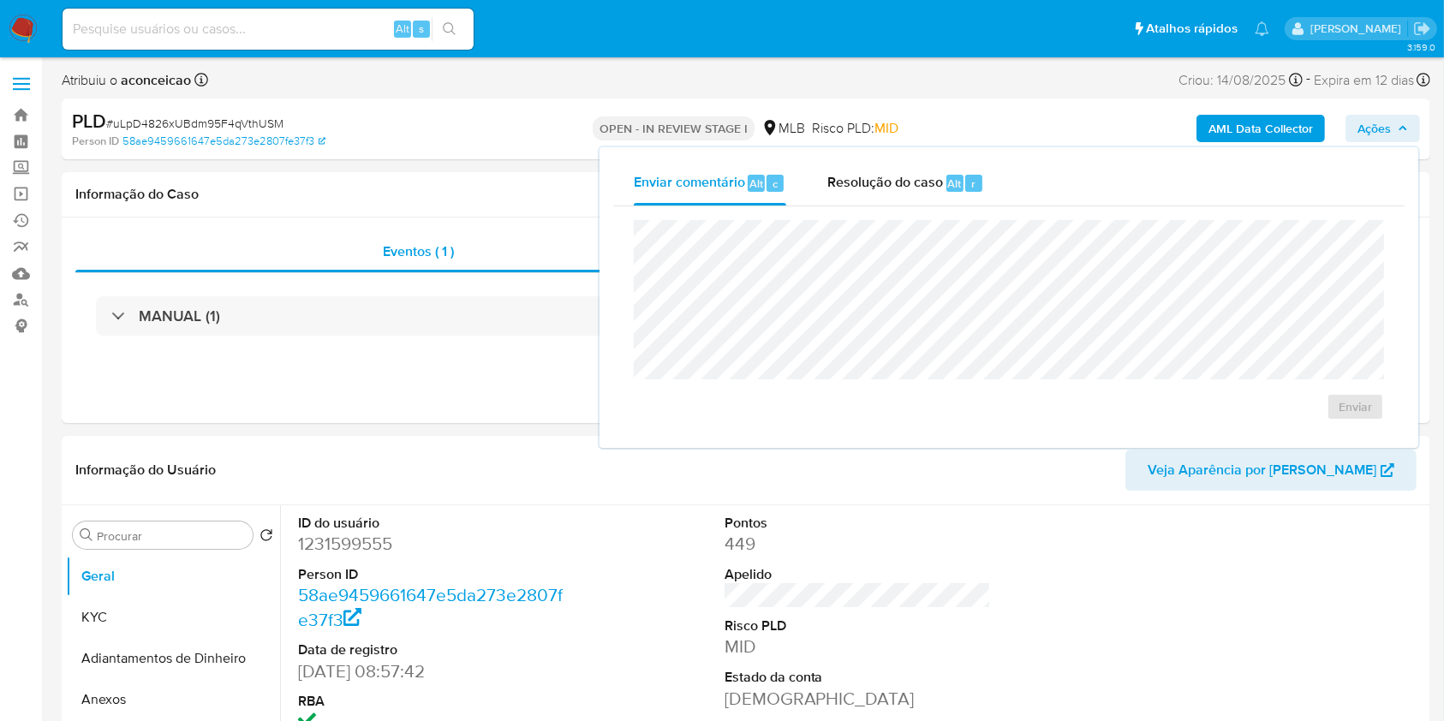
drag, startPoint x: 950, startPoint y: 179, endPoint x: 982, endPoint y: 216, distance: 49.2
click at [949, 181] on span "Alt" at bounding box center [955, 184] width 14 height 16
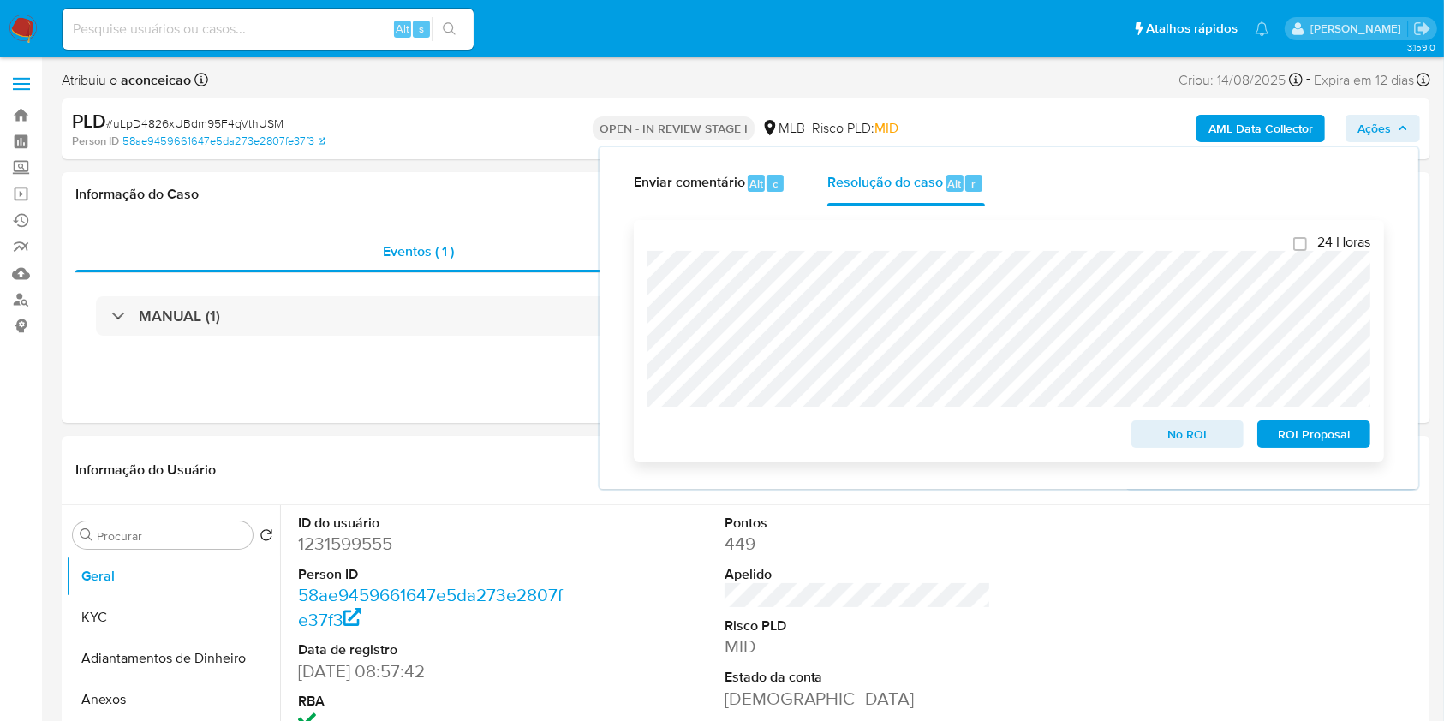
drag, startPoint x: 1192, startPoint y: 428, endPoint x: 1201, endPoint y: 421, distance: 11.5
click at [1193, 428] on span "No ROI" at bounding box center [1187, 434] width 89 height 24
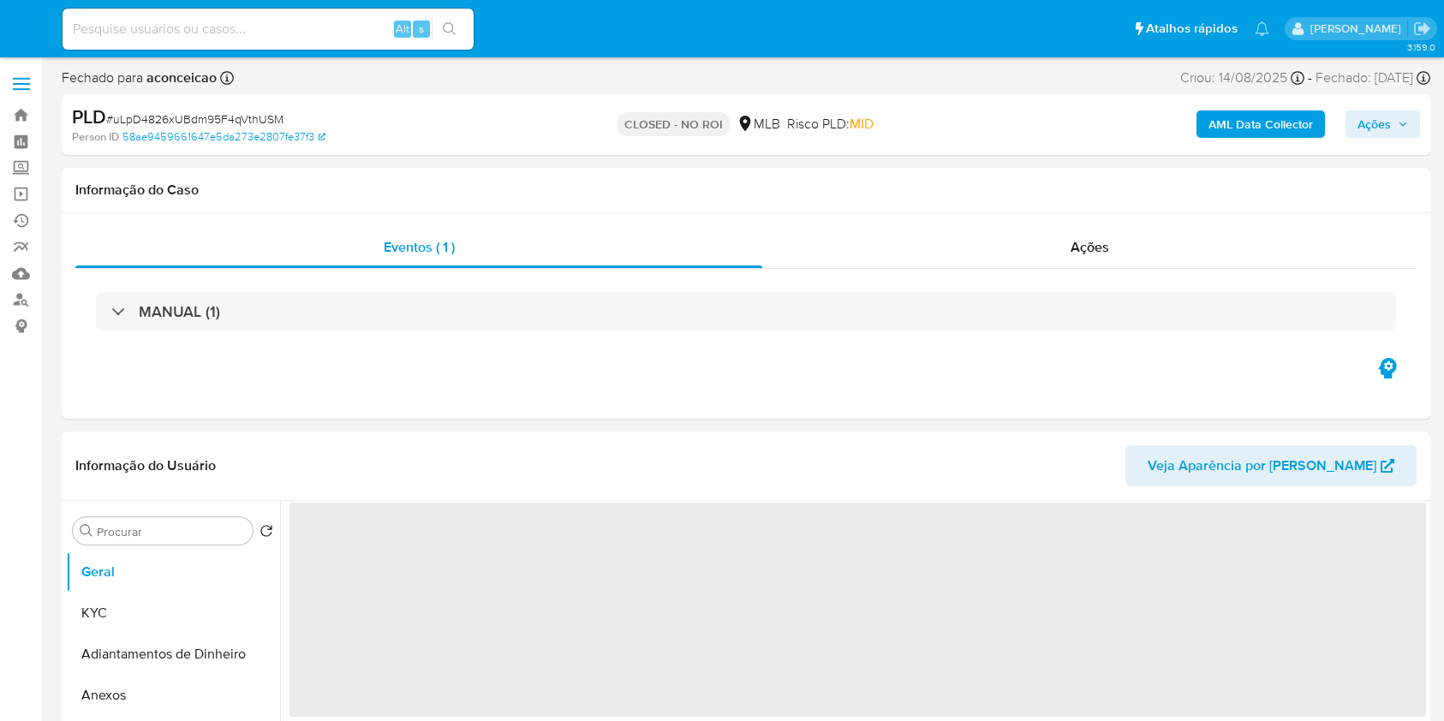
select select "10"
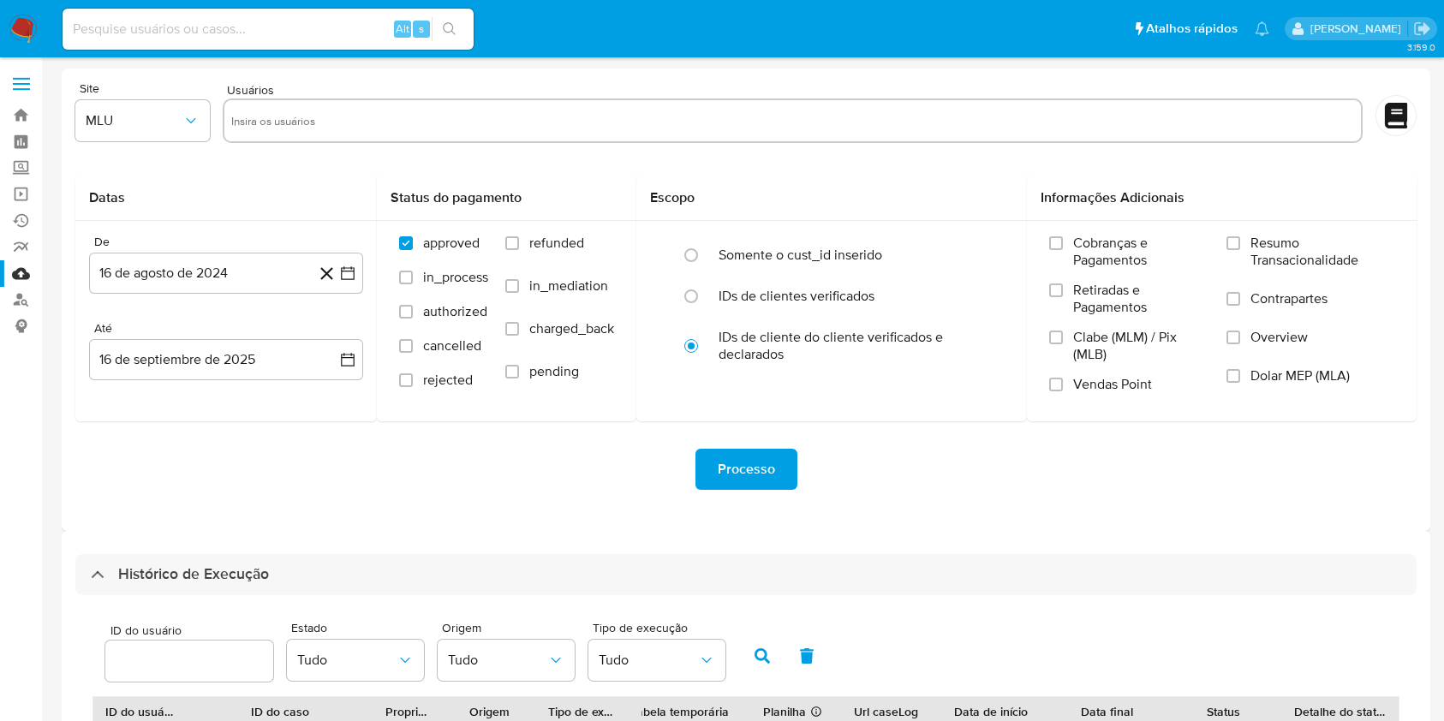
select select "10"
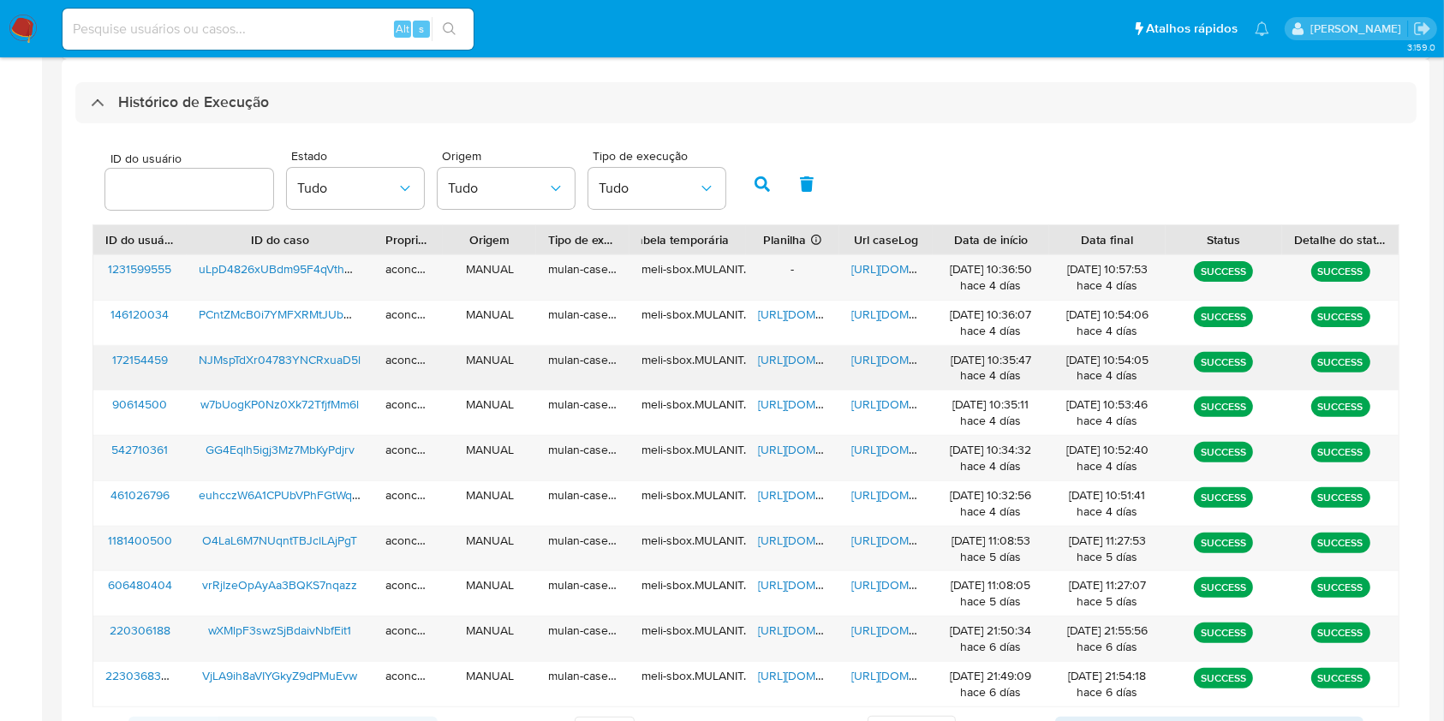
click at [797, 365] on span "https://docs.google.com/spreadsheets/d/1HEE7T6FKko7YLe6BzUQYqWuVffCQrWPxRlwcDd6…" at bounding box center [817, 359] width 118 height 17
click at [869, 354] on span "https://docs.google.com/document/d/1lyYOxCu4wWQDyJIK17IELhpMhqtu9wpsH6gTizMHALs…" at bounding box center [910, 359] width 118 height 17
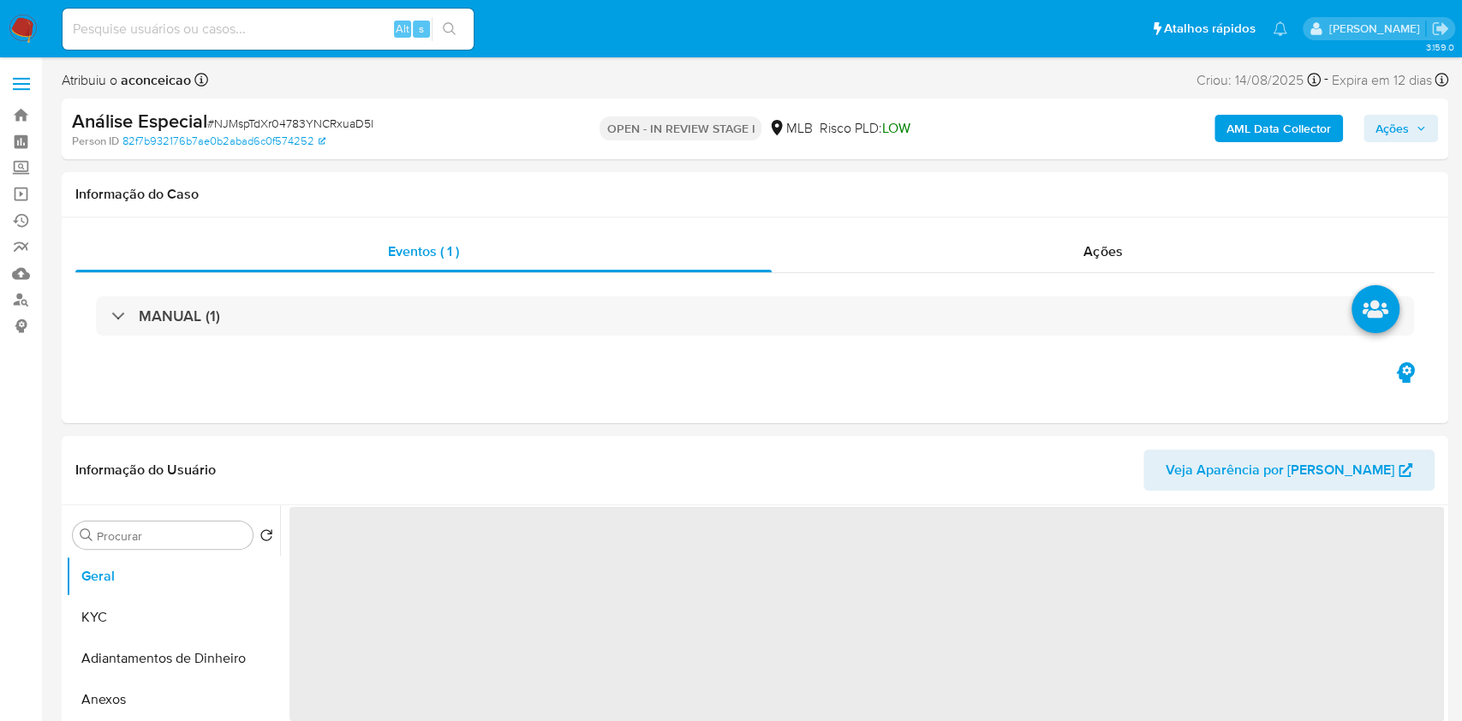
select select "10"
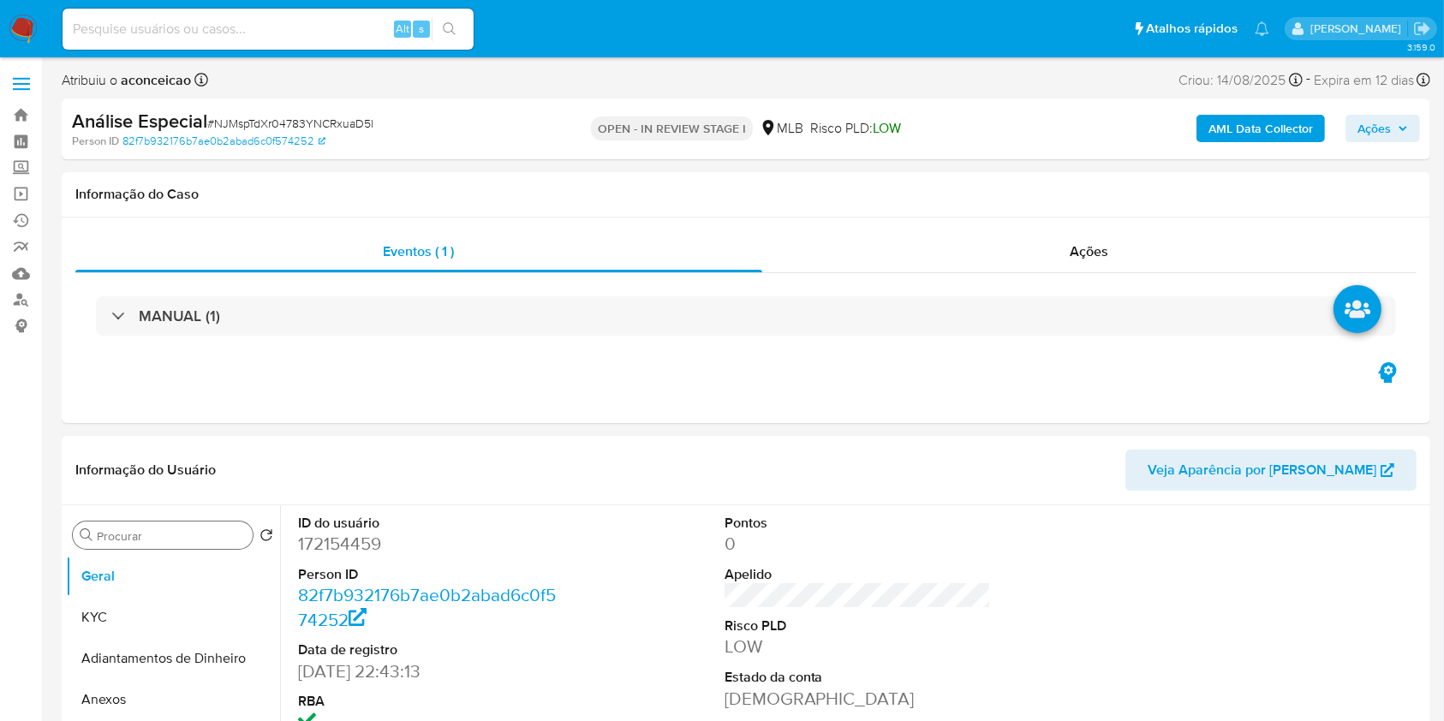
click at [146, 540] on input "Procurar" at bounding box center [171, 535] width 149 height 15
type input "res"
click at [174, 649] on button "Restrições Novo Mundo" at bounding box center [166, 658] width 200 height 41
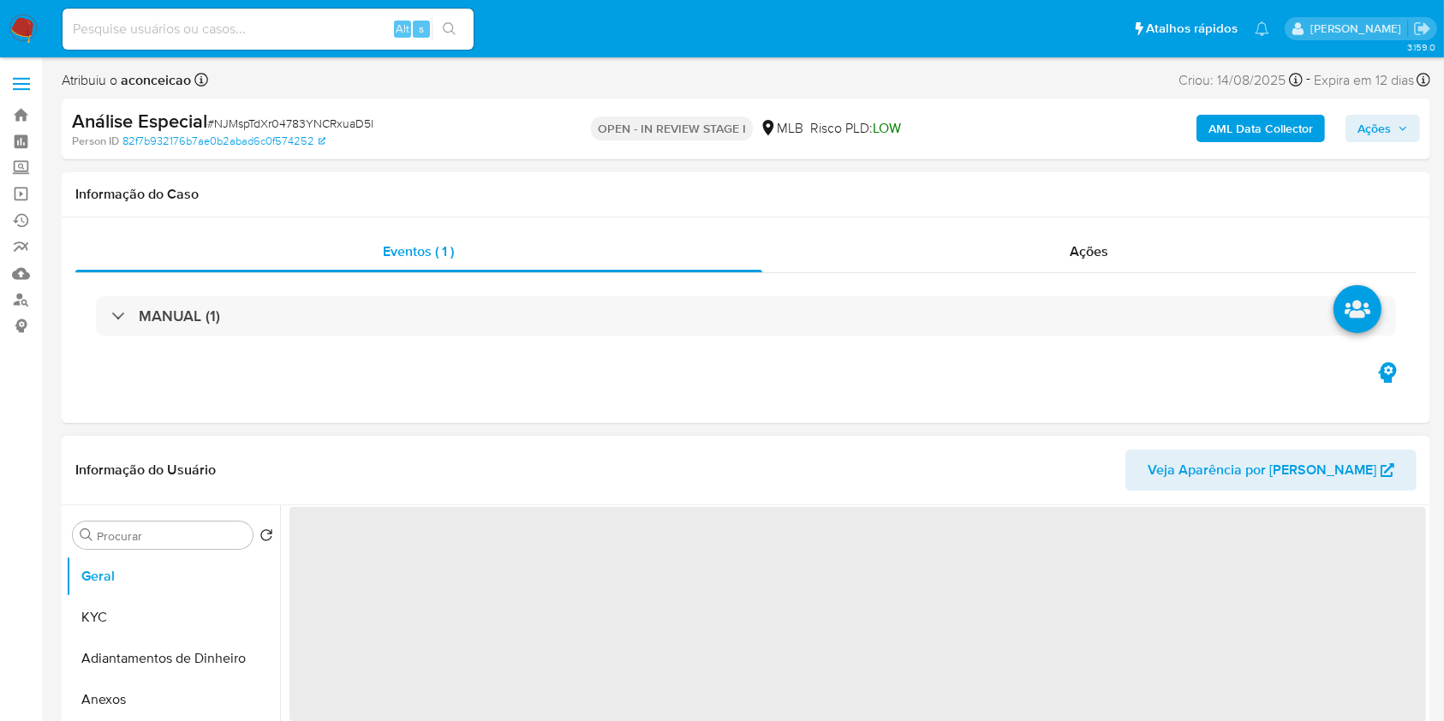
select select "10"
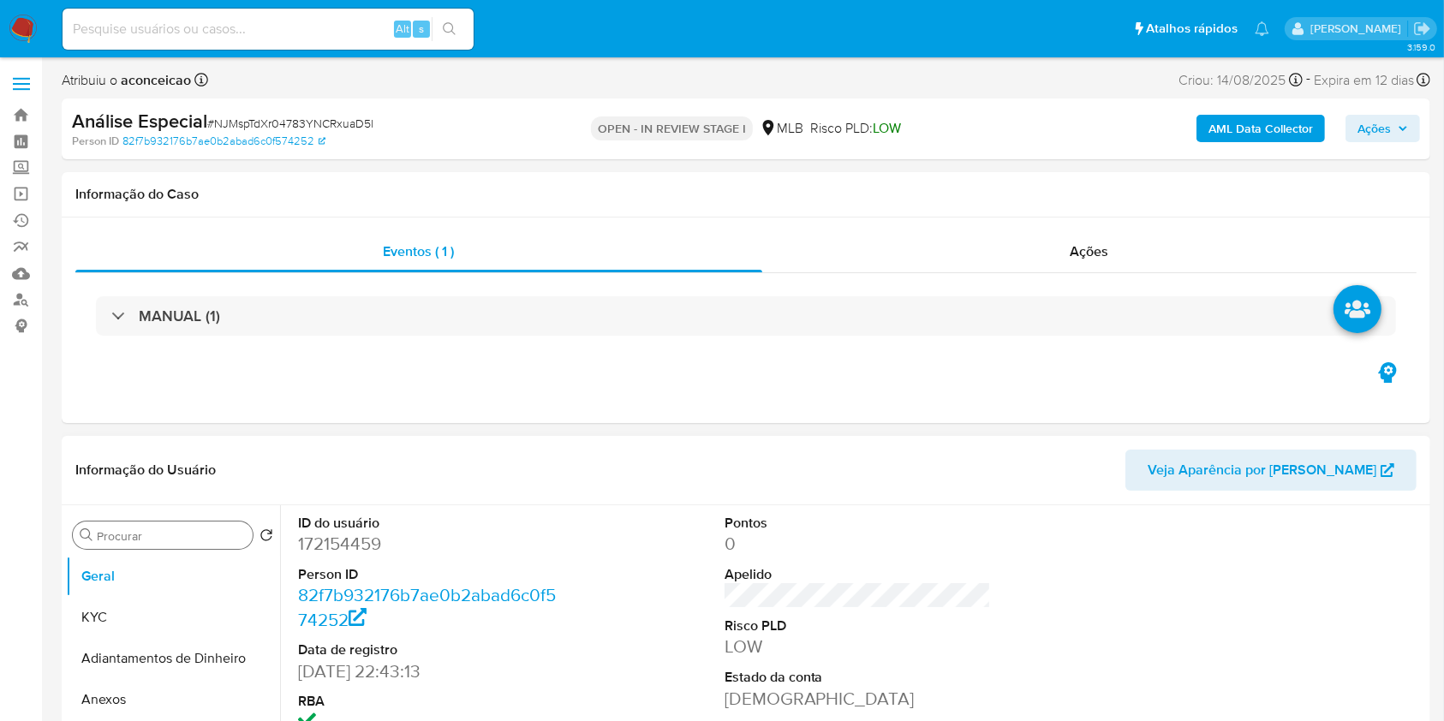
click at [195, 542] on input "Procurar" at bounding box center [171, 535] width 149 height 15
type input "rest"
click at [151, 662] on button "Restrições Novo Mundo" at bounding box center [166, 658] width 200 height 41
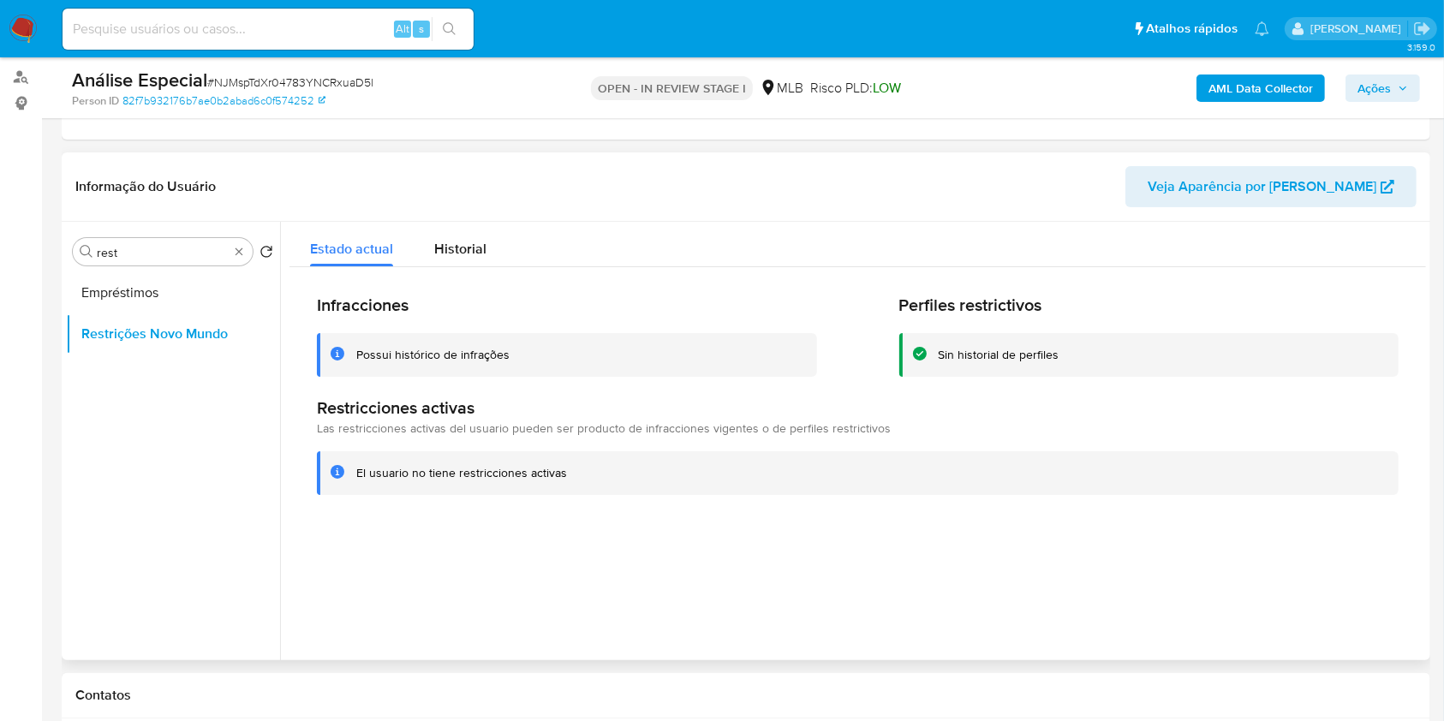
scroll to position [228, 0]
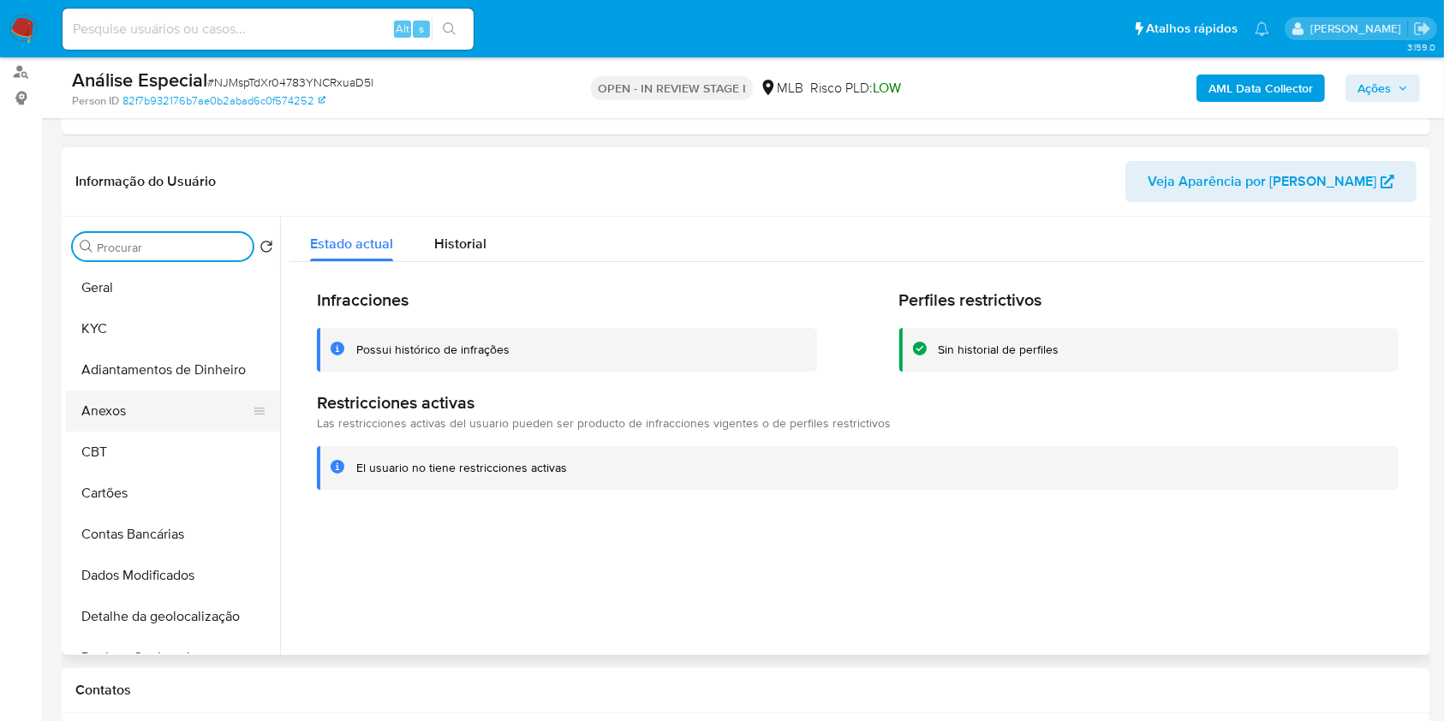
drag, startPoint x: 182, startPoint y: 402, endPoint x: 243, endPoint y: 389, distance: 63.0
click at [182, 403] on button "Anexos" at bounding box center [166, 411] width 200 height 41
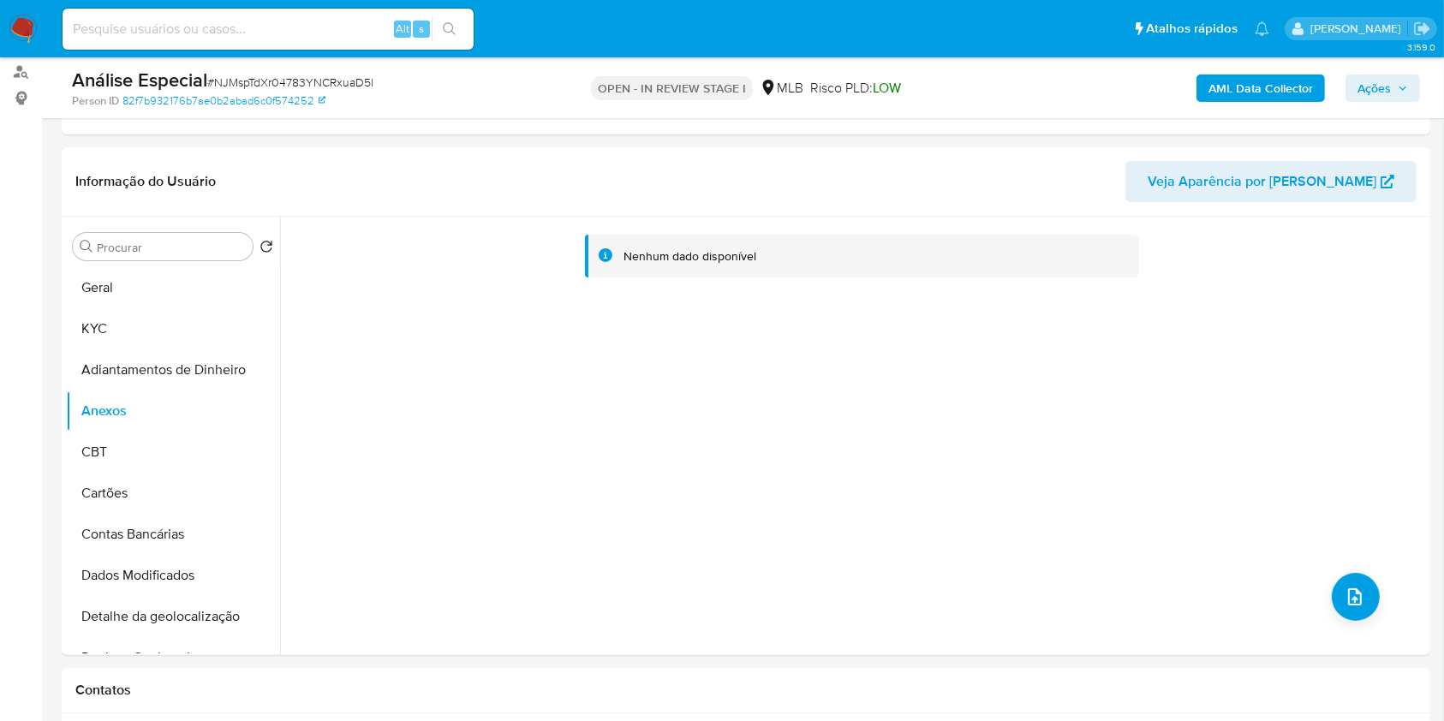
click at [1241, 92] on b "AML Data Collector" at bounding box center [1261, 88] width 104 height 27
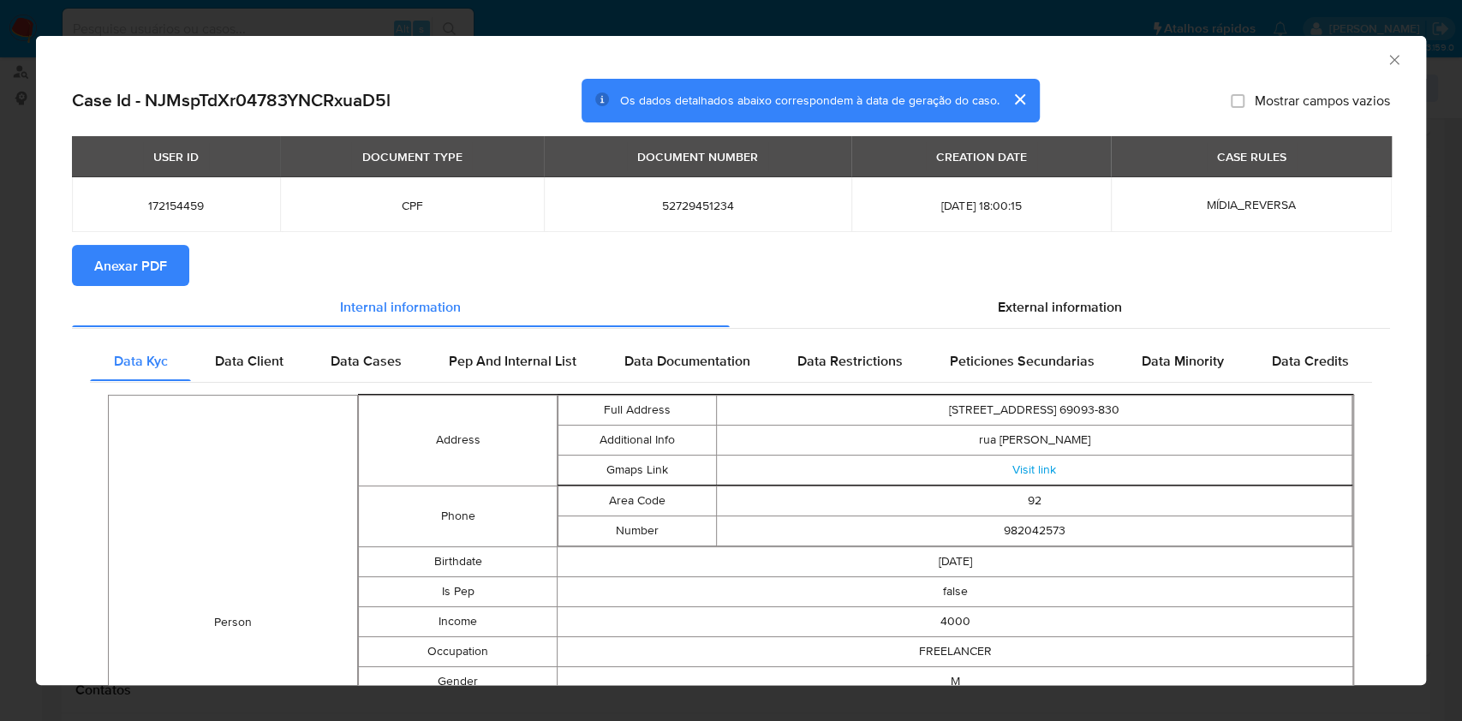
click at [170, 266] on button "Anexar PDF" at bounding box center [130, 265] width 117 height 41
click at [1386, 62] on icon "Fechar a janela" at bounding box center [1394, 59] width 17 height 17
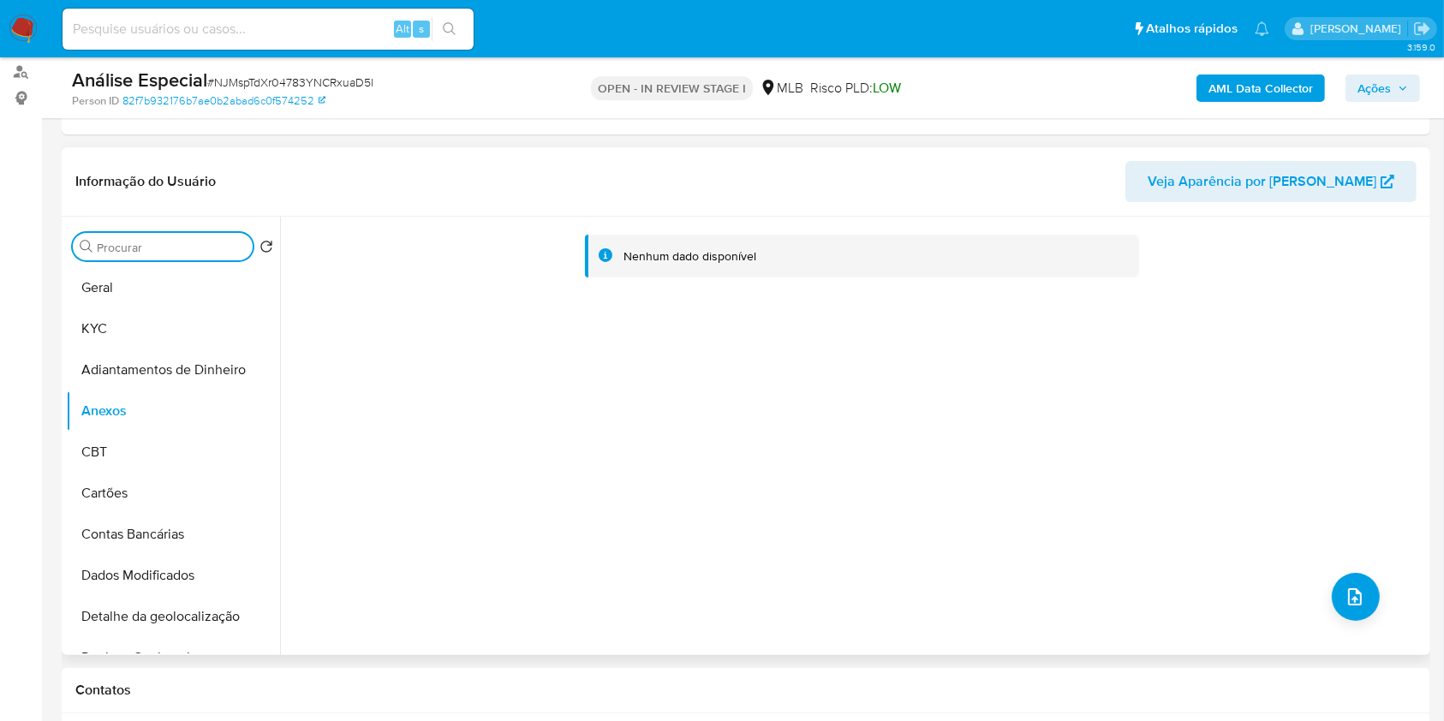
click at [211, 251] on input "Procurar" at bounding box center [171, 247] width 149 height 15
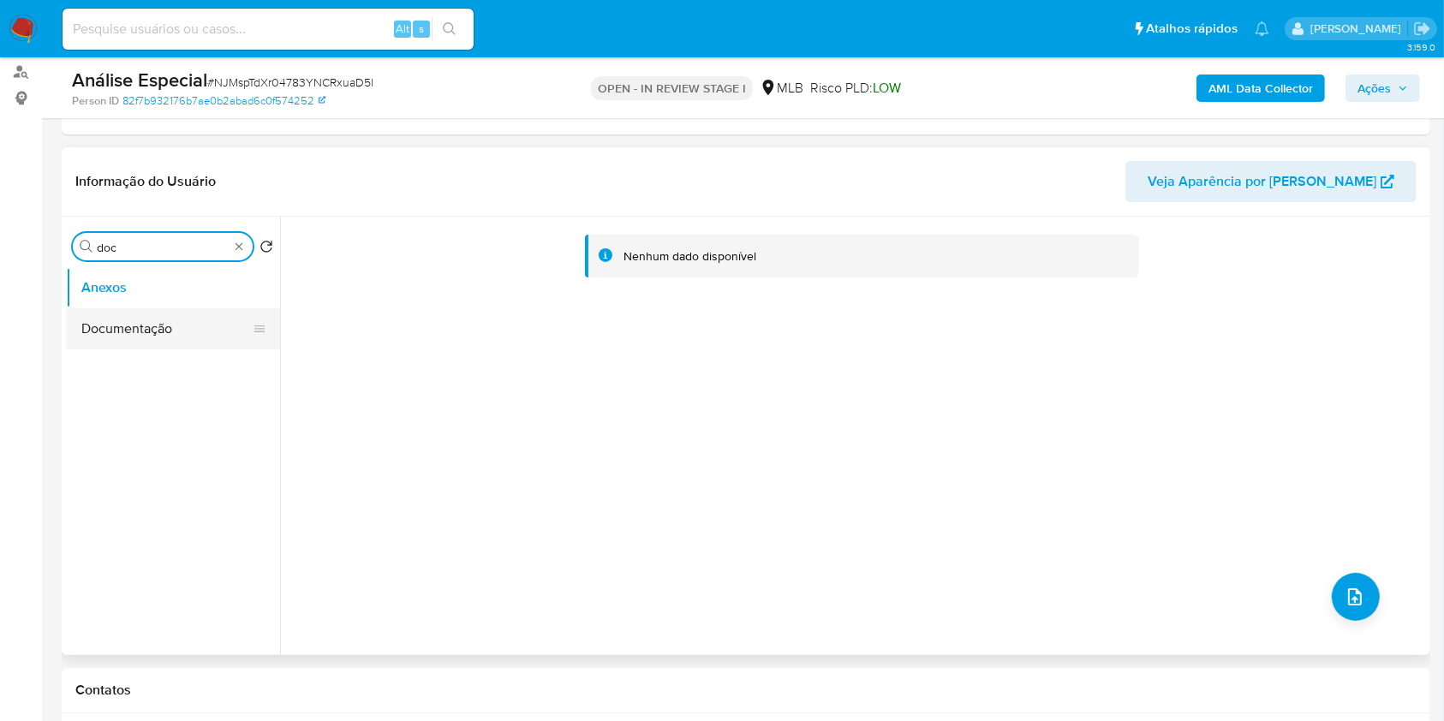
type input "doc"
click at [176, 319] on button "Documentação" at bounding box center [166, 328] width 200 height 41
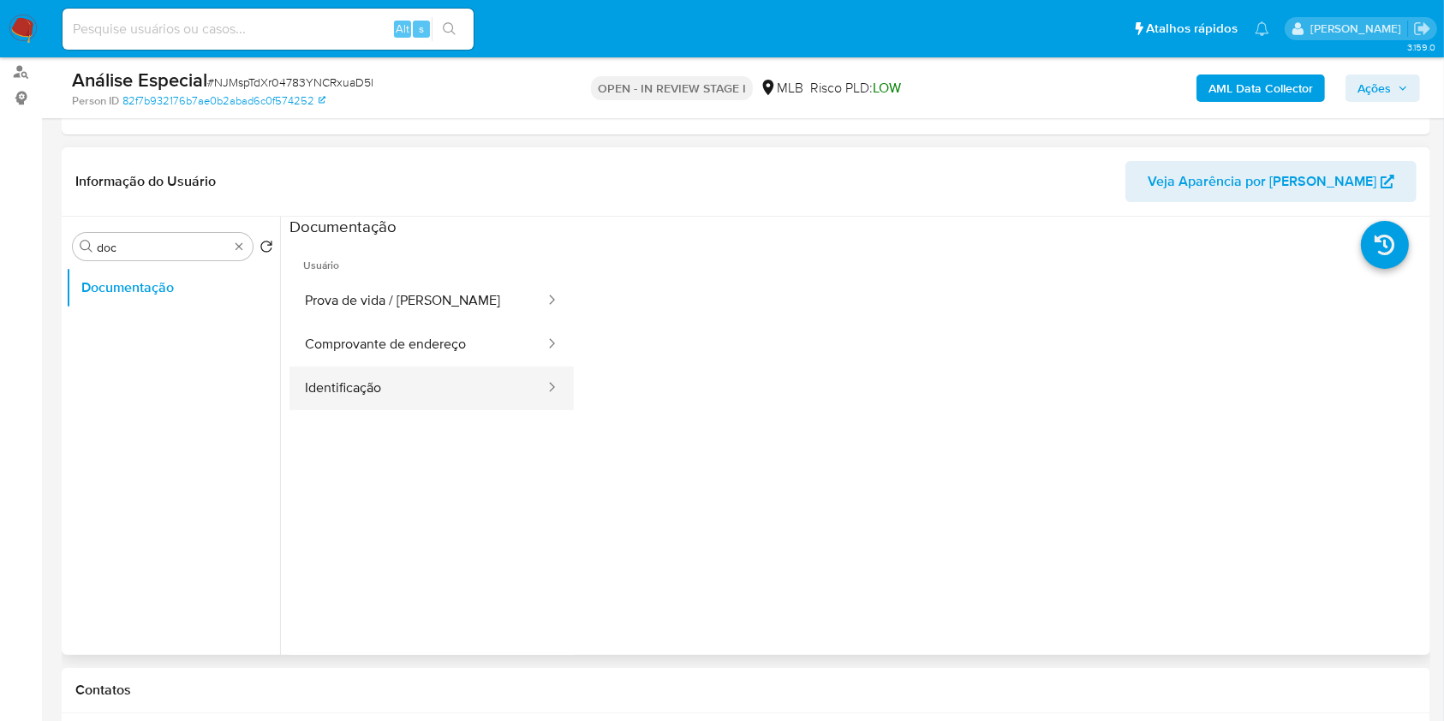
click at [397, 376] on button "Identificação" at bounding box center [418, 389] width 257 height 44
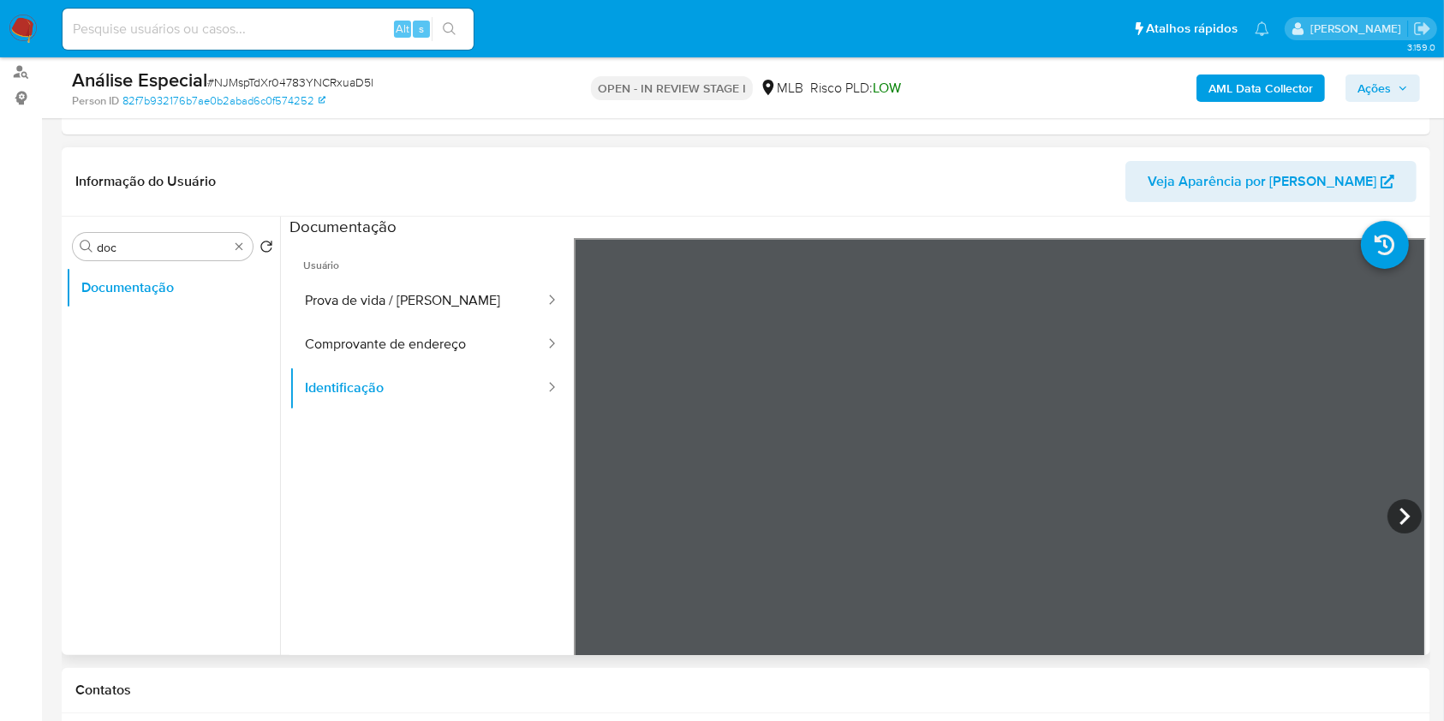
click at [1410, 520] on icon at bounding box center [1405, 516] width 34 height 34
click at [416, 307] on button "Prova de vida / Selfie" at bounding box center [418, 301] width 257 height 44
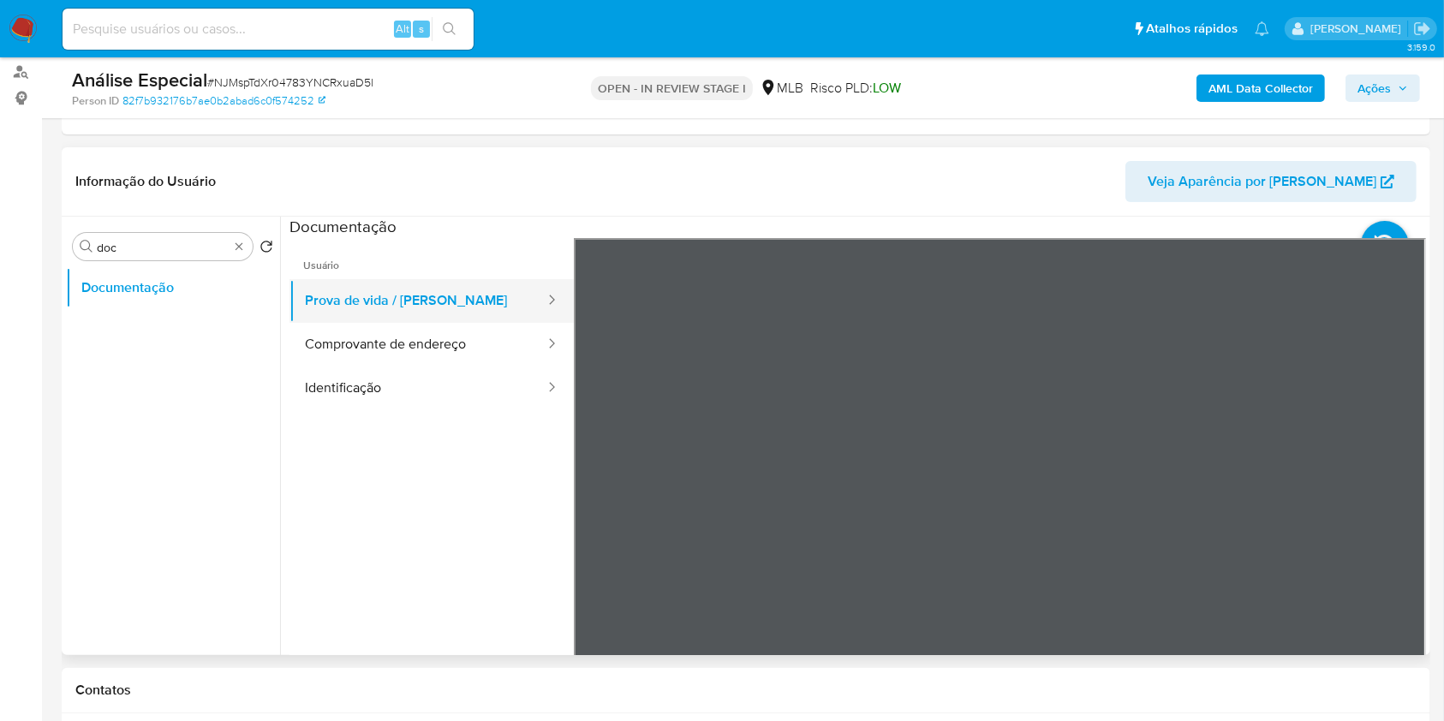
click at [436, 317] on button "Prova de vida / Selfie" at bounding box center [418, 301] width 257 height 44
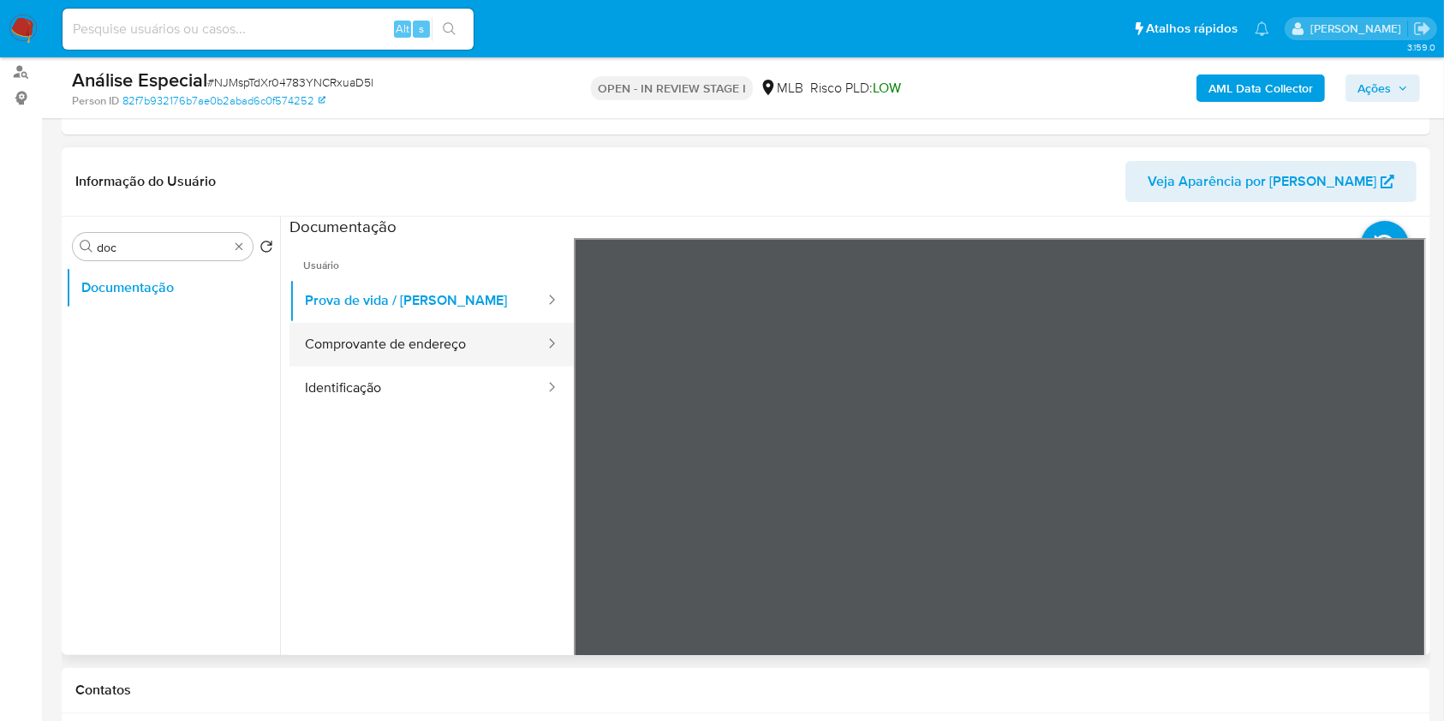
click at [438, 330] on button "Comprovante de endereço" at bounding box center [418, 345] width 257 height 44
click at [246, 250] on div "Procurar doc" at bounding box center [163, 246] width 180 height 27
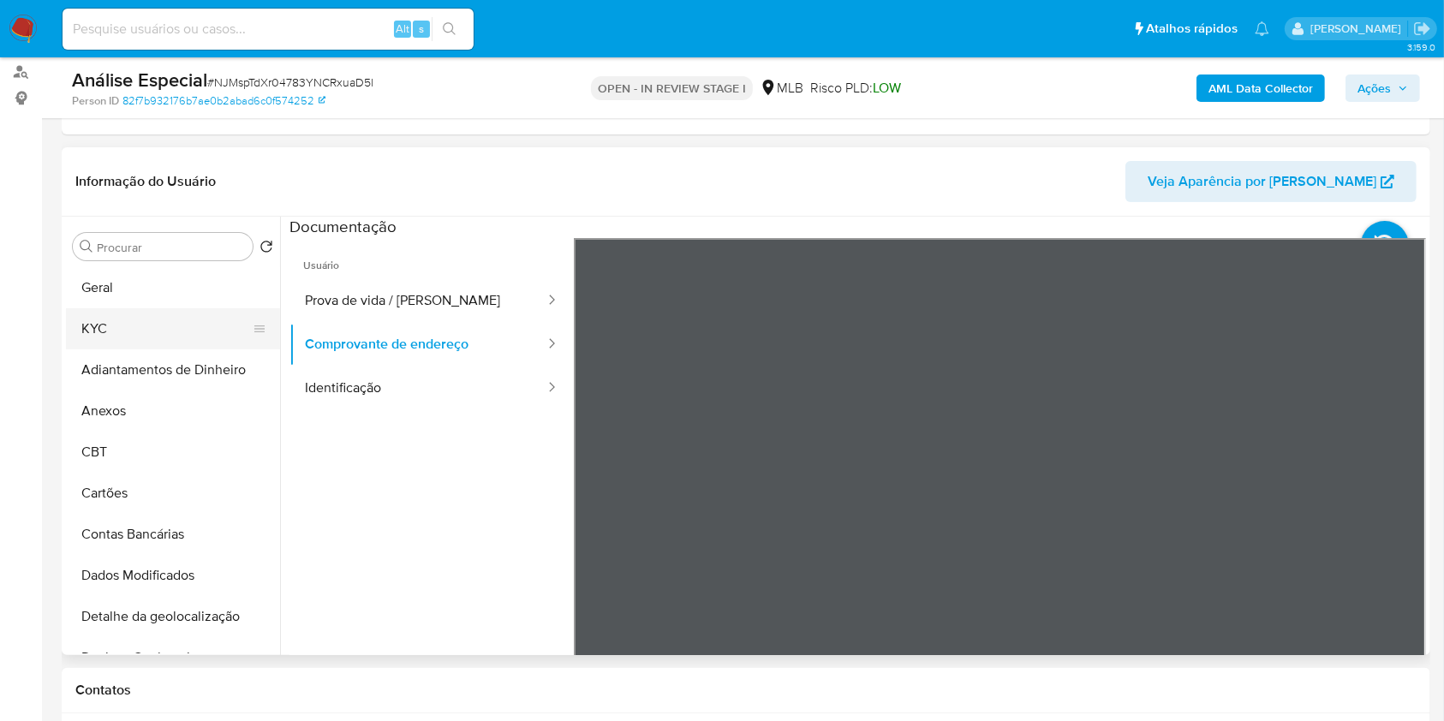
click at [177, 337] on button "KYC" at bounding box center [166, 328] width 200 height 41
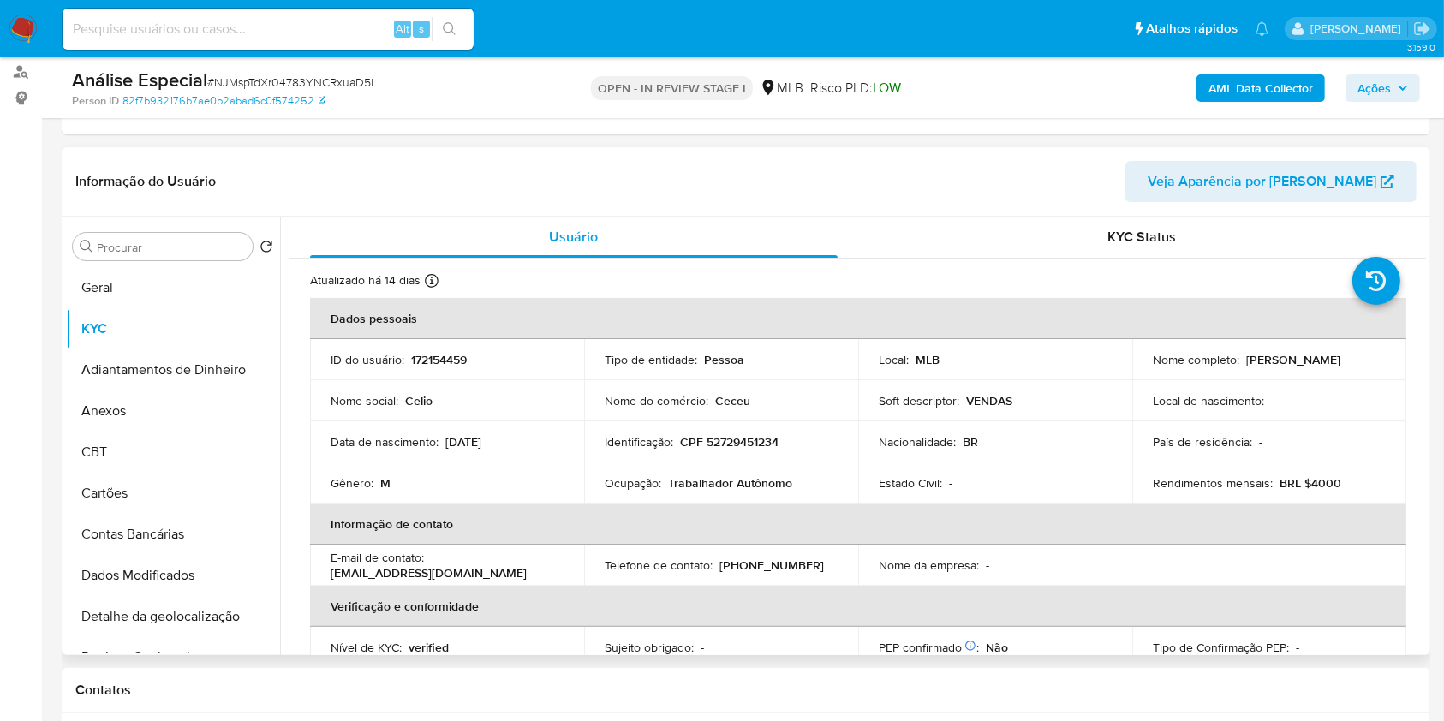
click at [757, 481] on p "Trabalhador Autônomo" at bounding box center [730, 482] width 124 height 15
copy p "Autônomo"
